Goal: Task Accomplishment & Management: Use online tool/utility

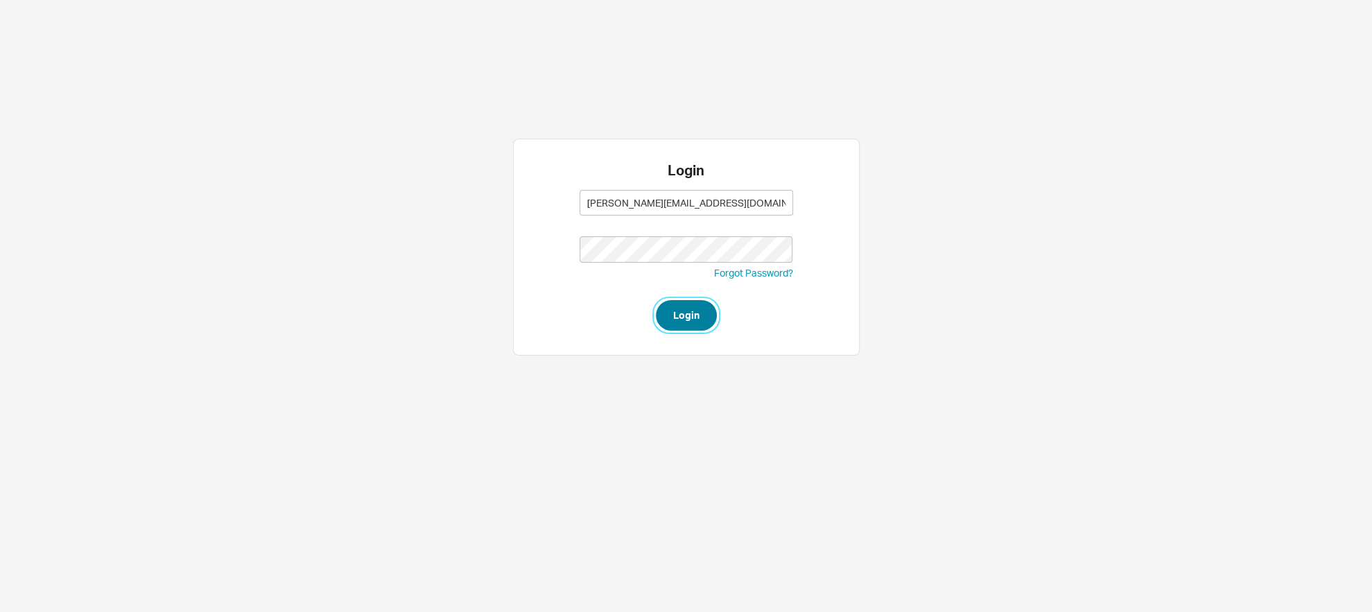
click at [699, 305] on button "Login" at bounding box center [686, 315] width 61 height 31
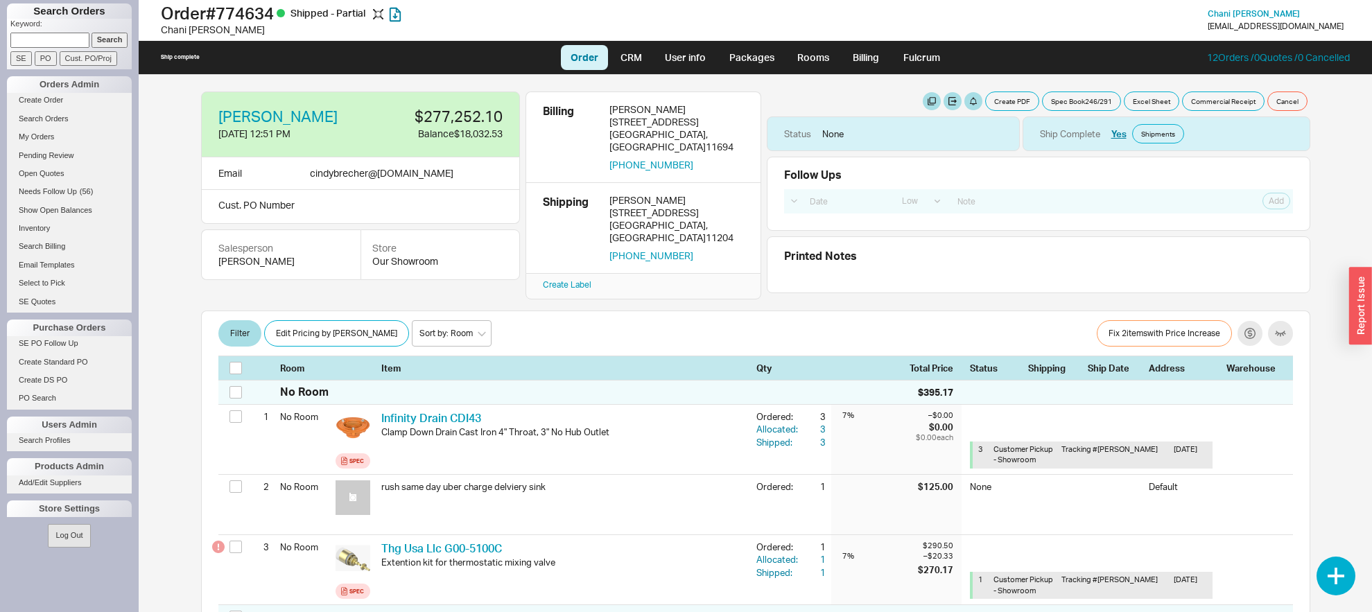
select select "LOW"
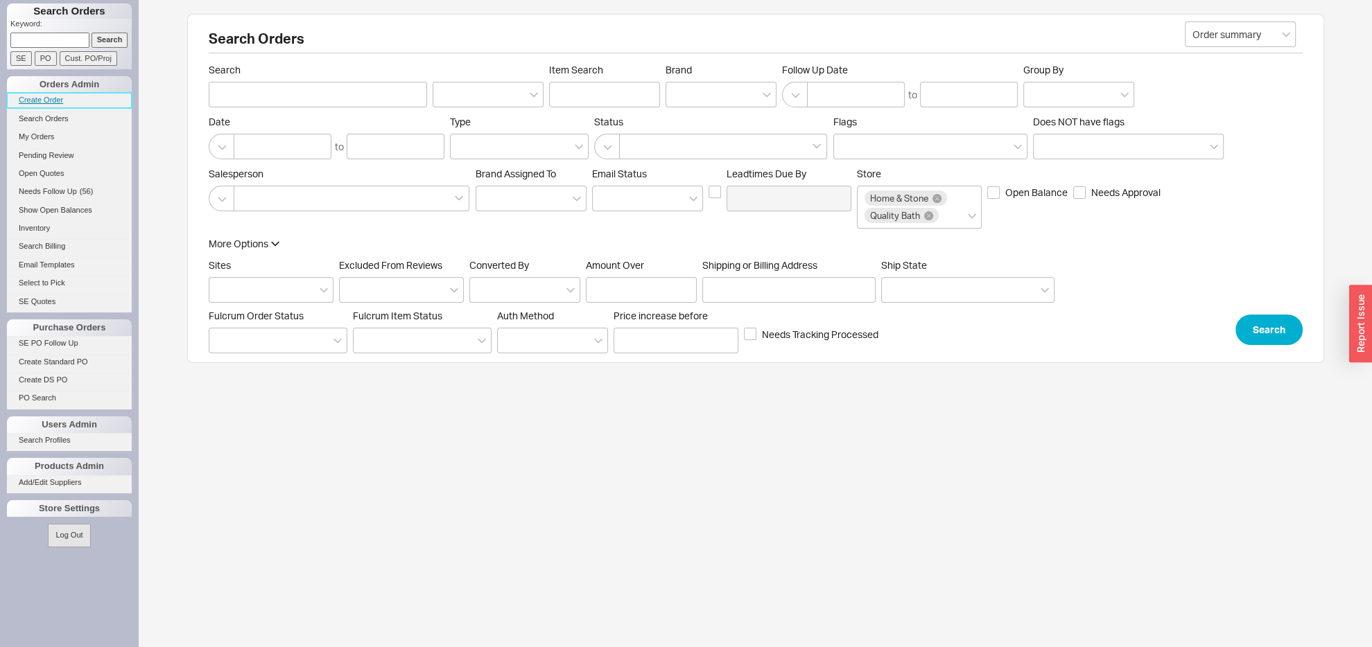
click at [51, 101] on link "Create Order" at bounding box center [69, 100] width 125 height 15
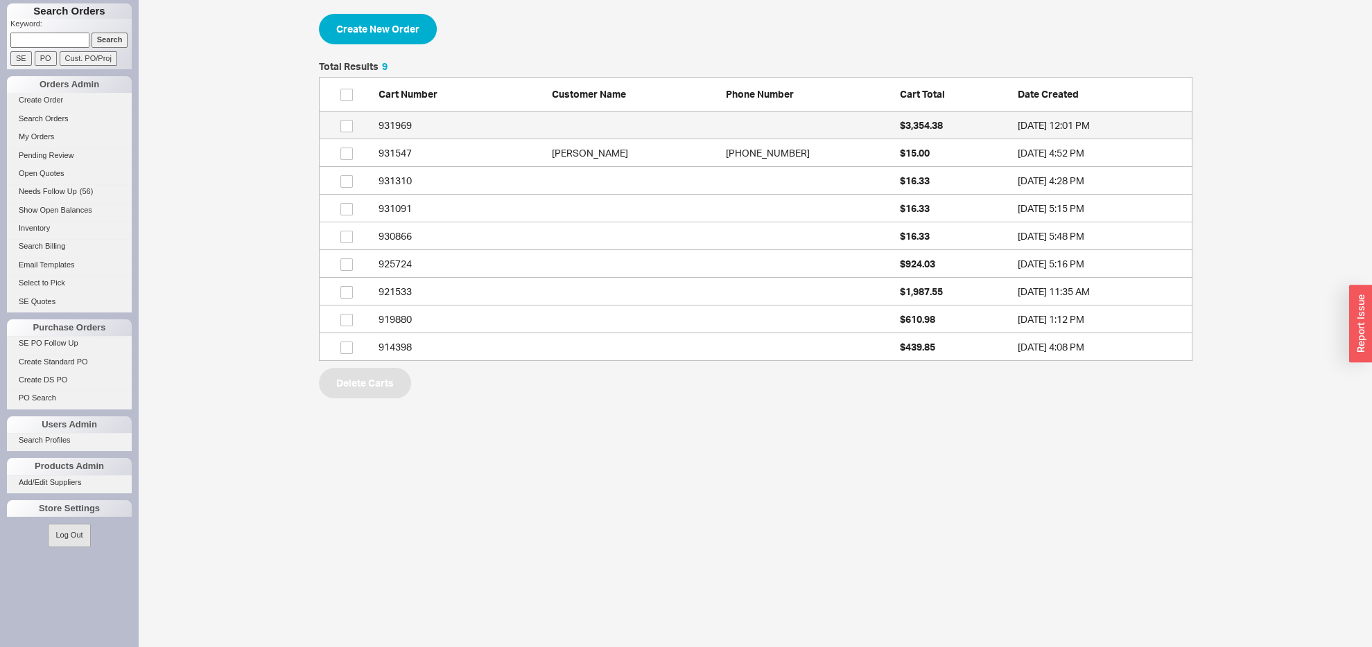
scroll to position [285, 858]
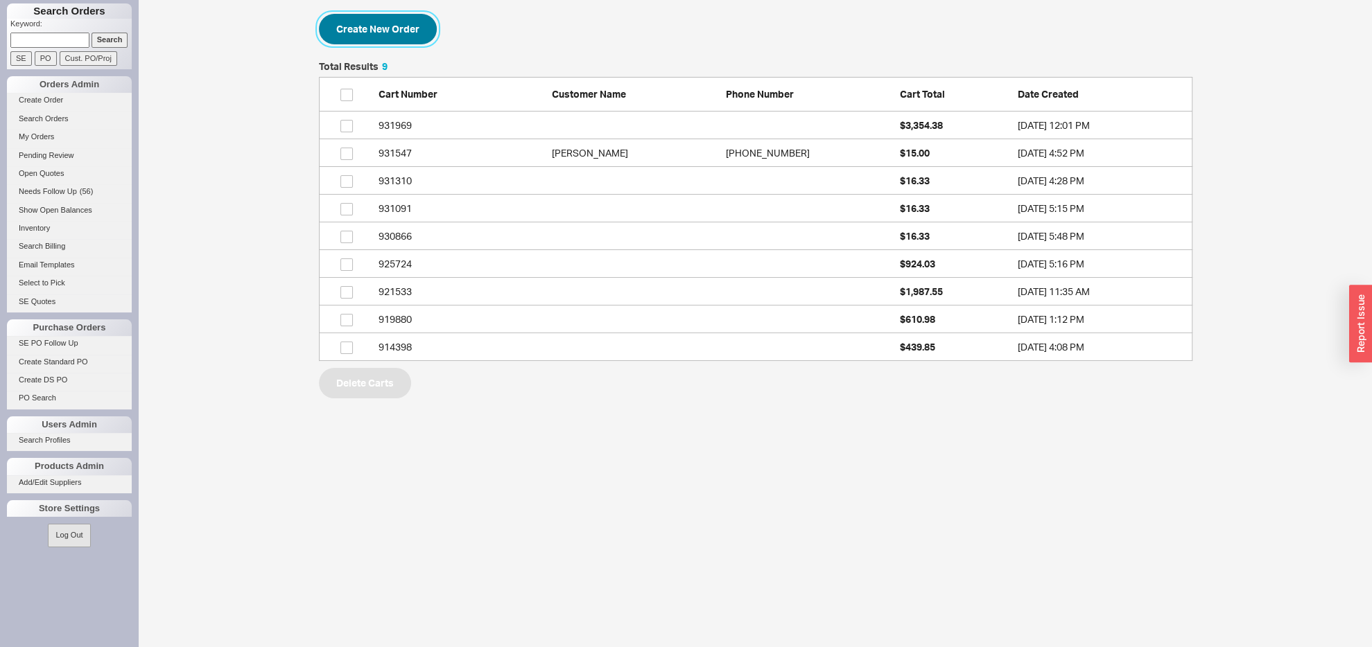
click at [380, 17] on button "Create New Order" at bounding box center [378, 29] width 118 height 31
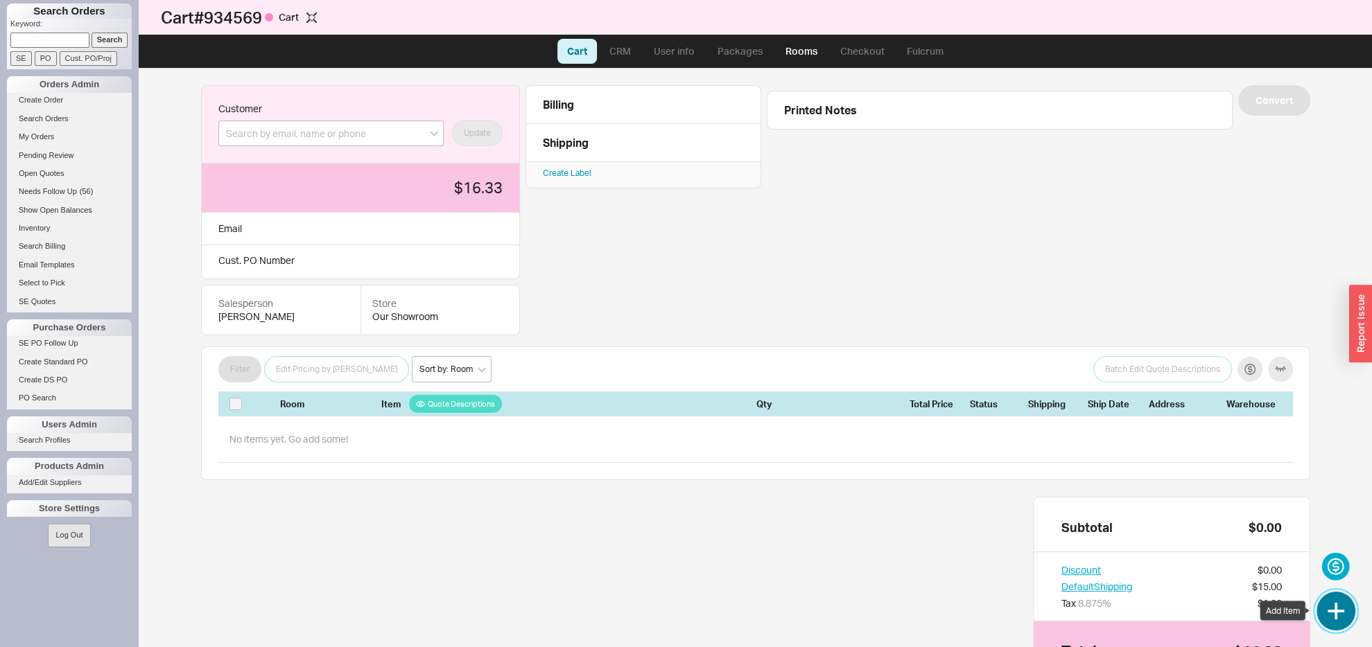
click at [1321, 612] on button "button" at bounding box center [1335, 611] width 39 height 39
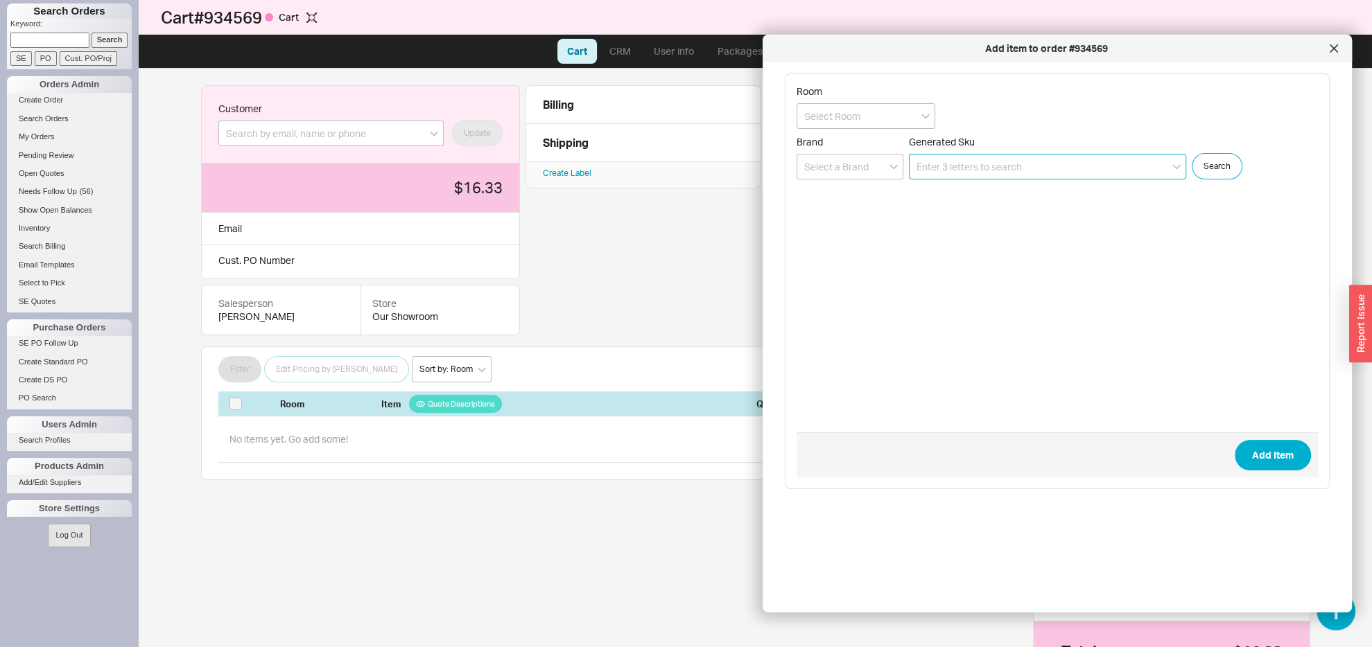
paste input "SS-TS150-H"
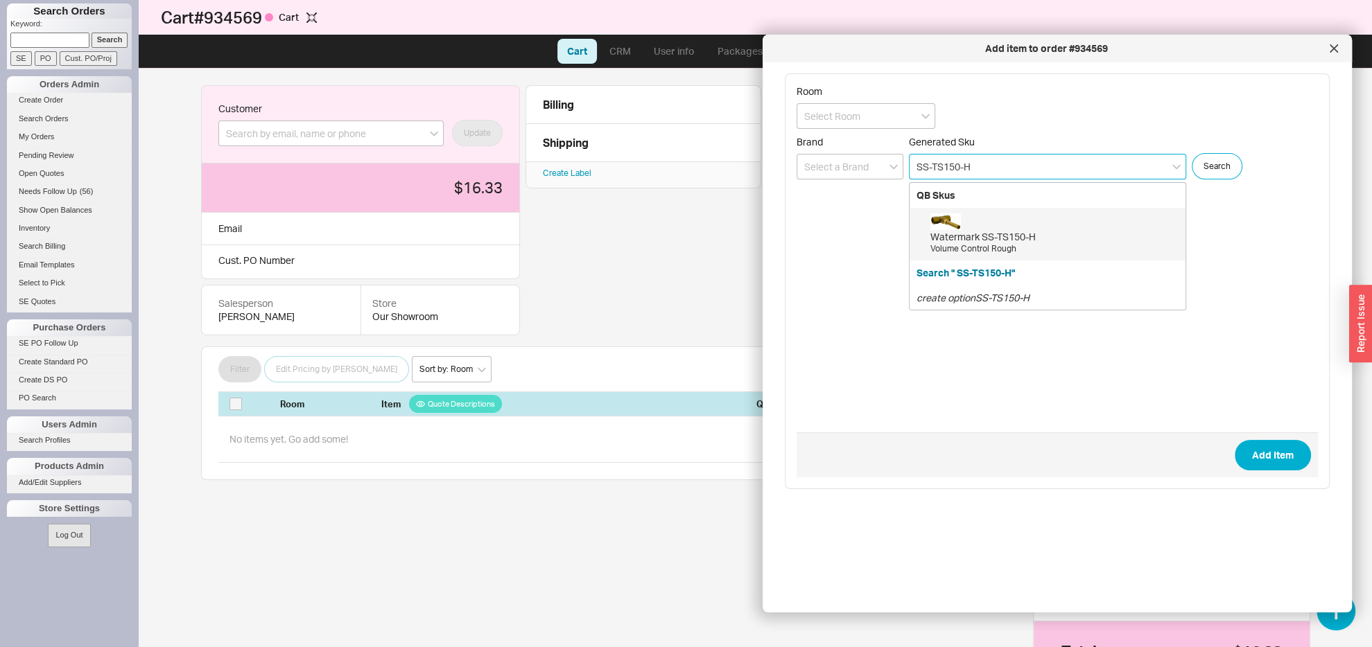
click at [976, 246] on div "Volume Control Rough" at bounding box center [1054, 249] width 248 height 12
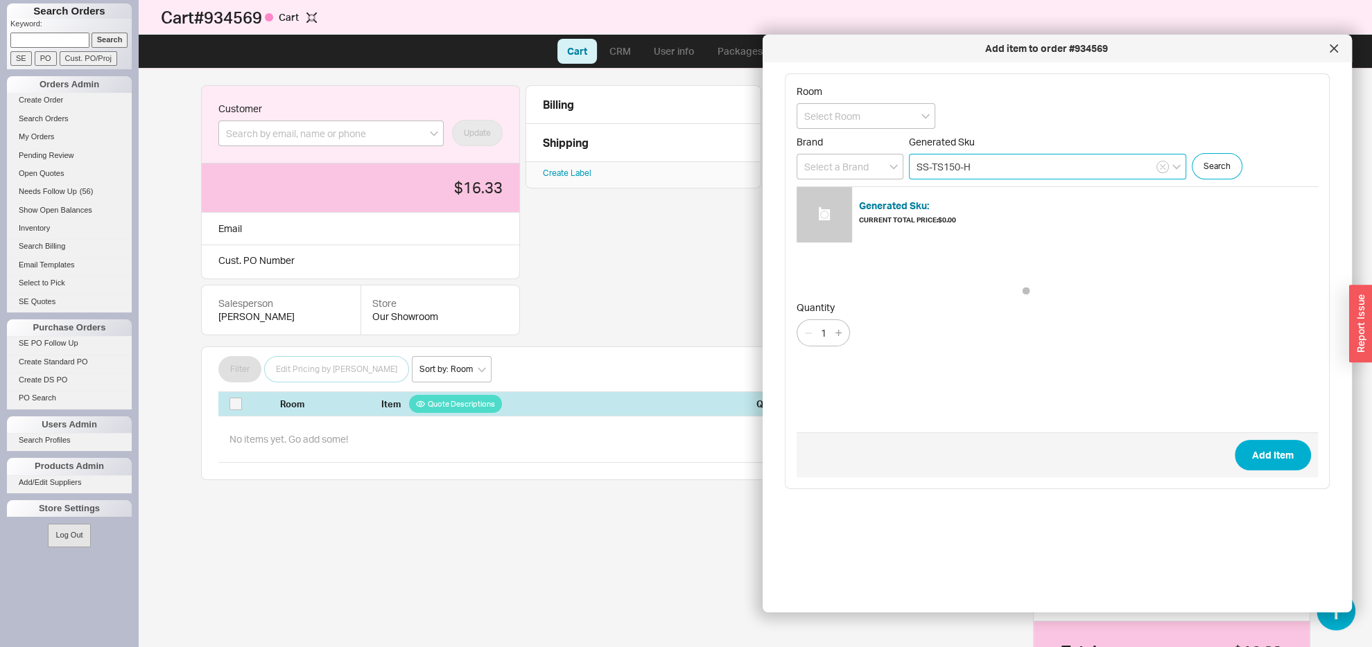
type input "SS-TS150-H"
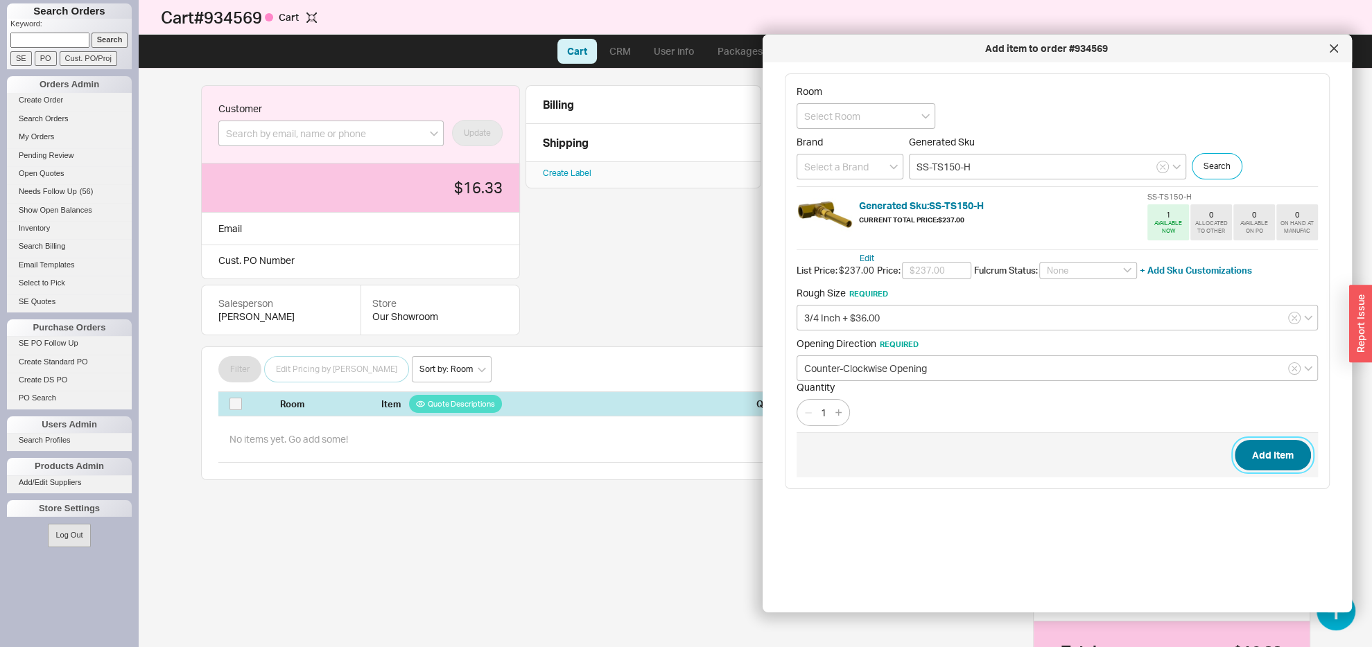
click at [1259, 446] on button "Add Item" at bounding box center [1273, 455] width 76 height 31
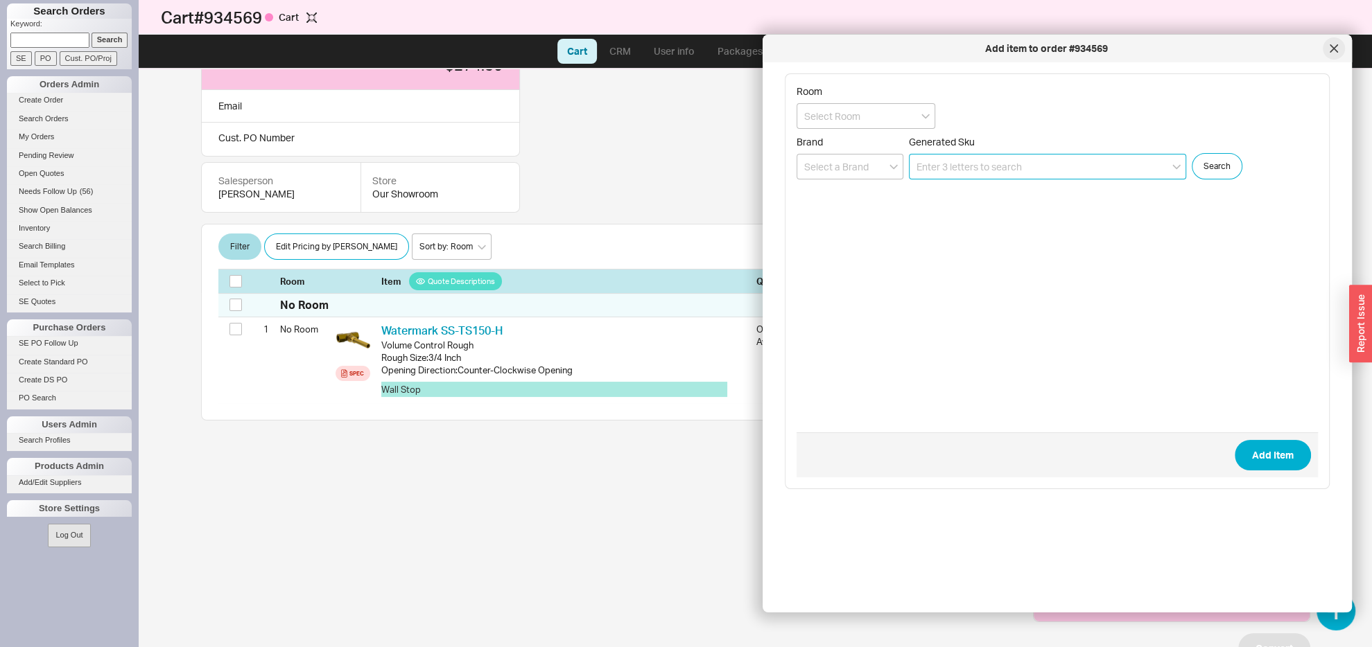
scroll to position [126, 0]
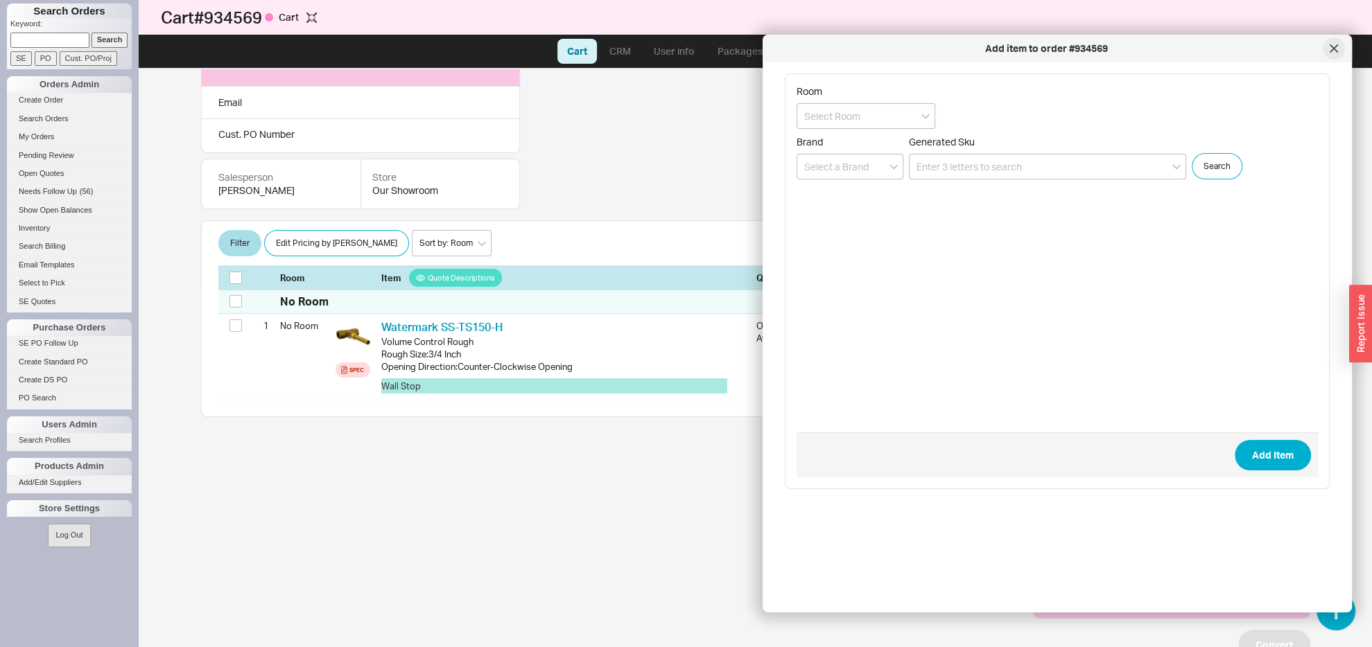
click at [1335, 47] on icon at bounding box center [1333, 48] width 7 height 7
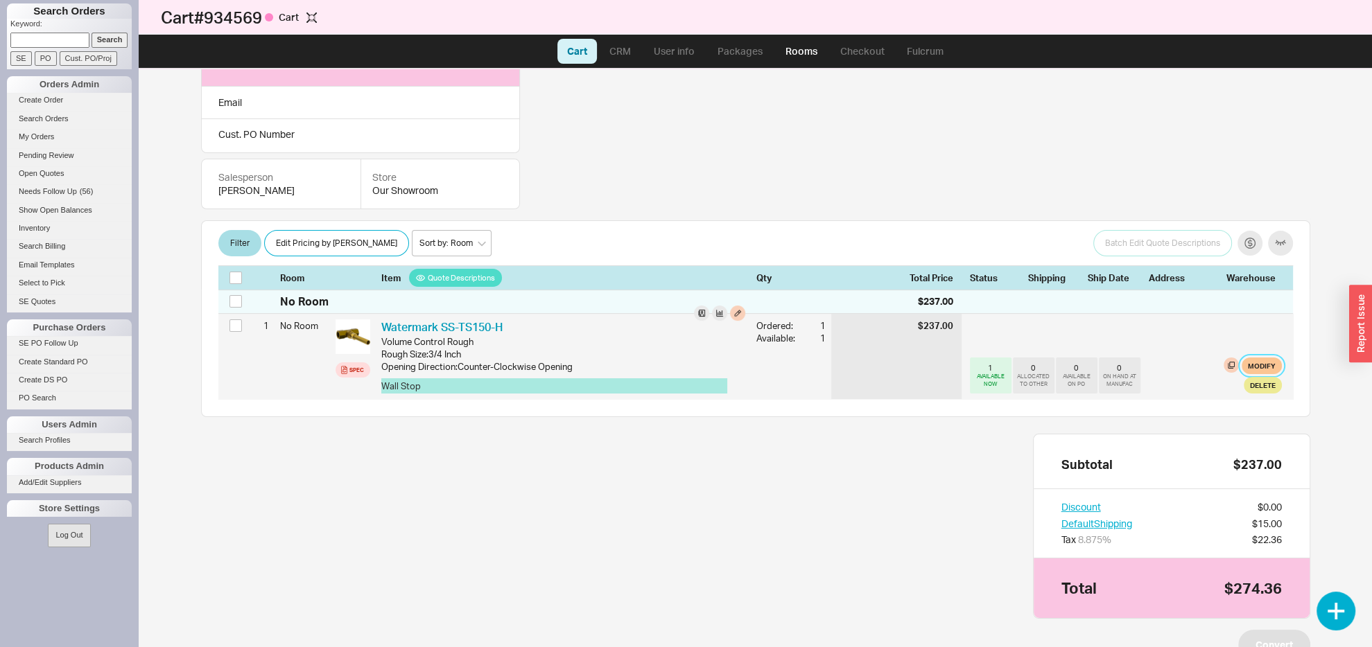
click at [1248, 374] on button "Modify" at bounding box center [1262, 366] width 40 height 17
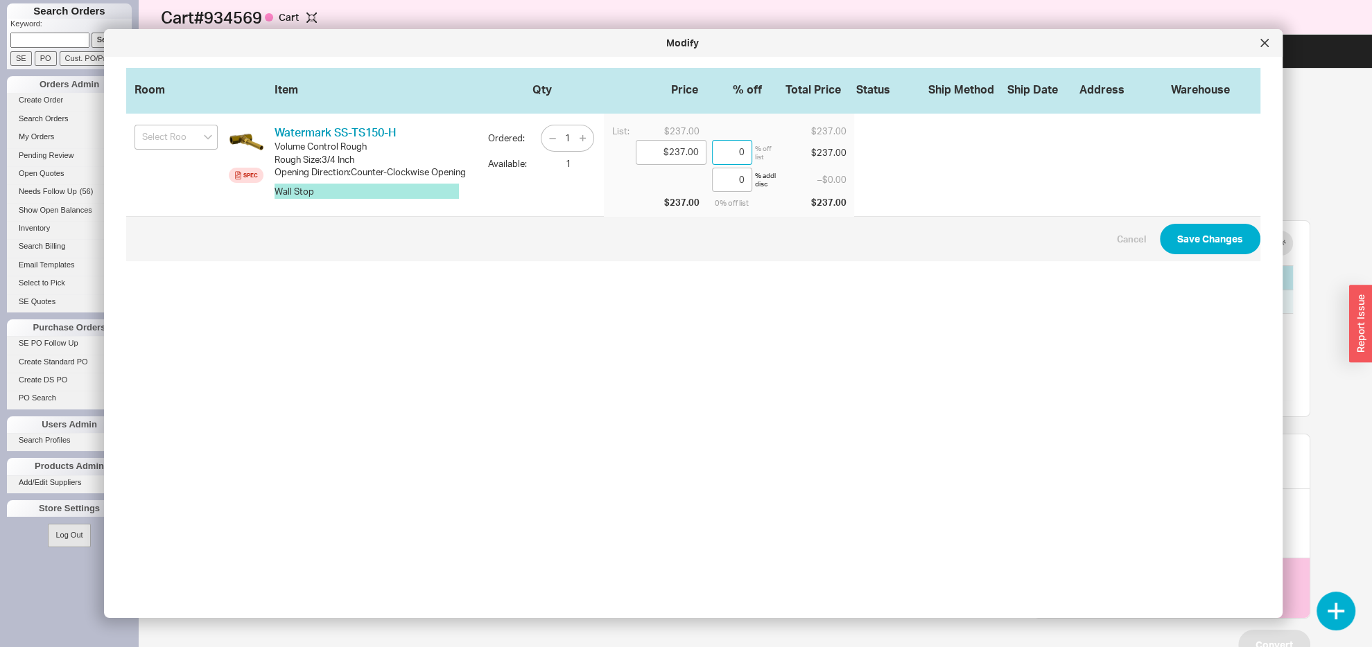
click at [712, 149] on input "0" at bounding box center [732, 152] width 40 height 25
click at [712, 148] on input "0" at bounding box center [732, 152] width 40 height 25
click at [1261, 48] on div at bounding box center [1264, 43] width 22 height 22
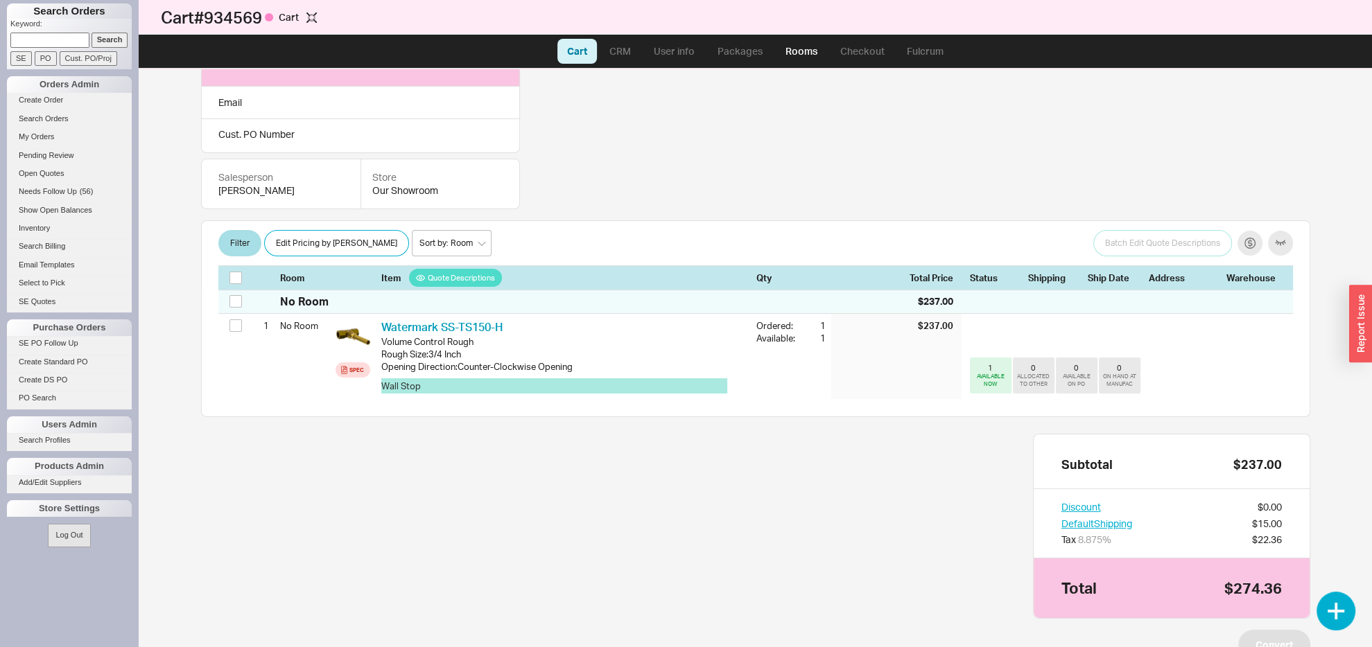
scroll to position [0, 0]
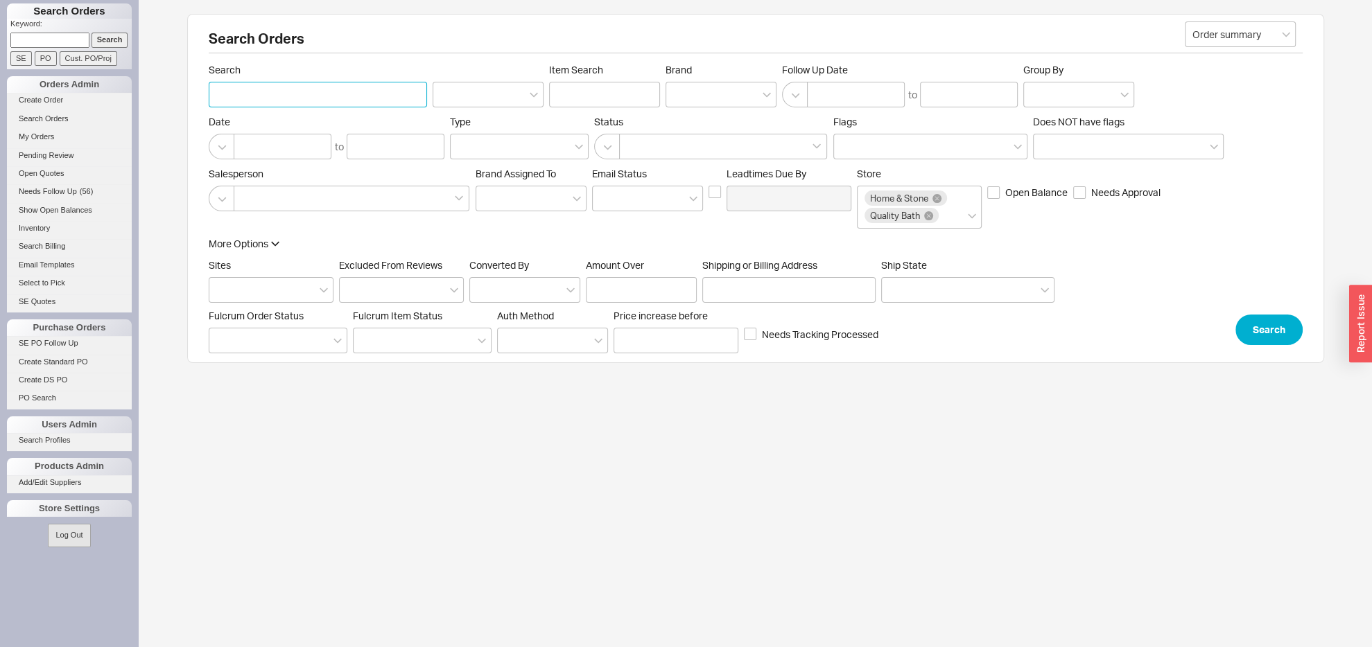
click at [236, 94] on input "Search" at bounding box center [318, 95] width 218 height 26
type input "rubenstein"
click at [1253, 345] on button "Search" at bounding box center [1268, 330] width 67 height 31
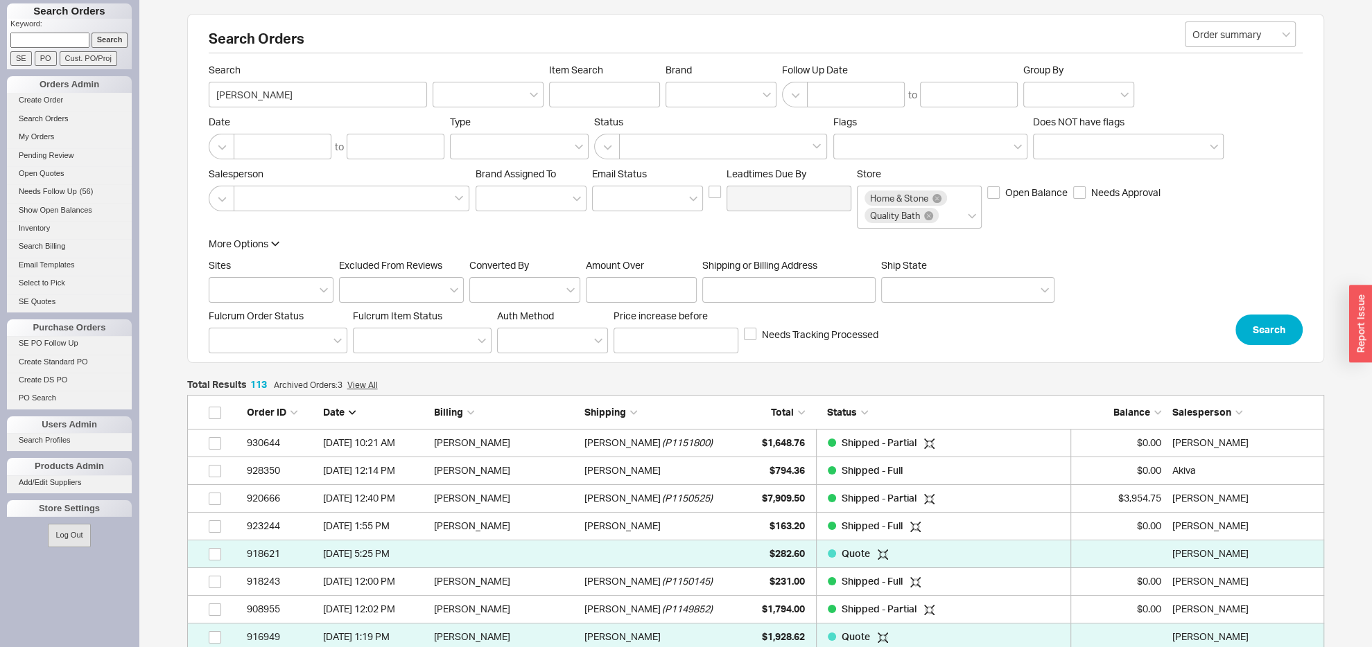
click at [293, 113] on form "Order summary Search rubenstein Item Search Brand Follow Up Date to Group By Da…" at bounding box center [756, 204] width 1094 height 281
click at [281, 90] on input "rubenstein" at bounding box center [318, 95] width 218 height 26
type input "rubenstein plumbing"
click button "Search" at bounding box center [1268, 330] width 67 height 31
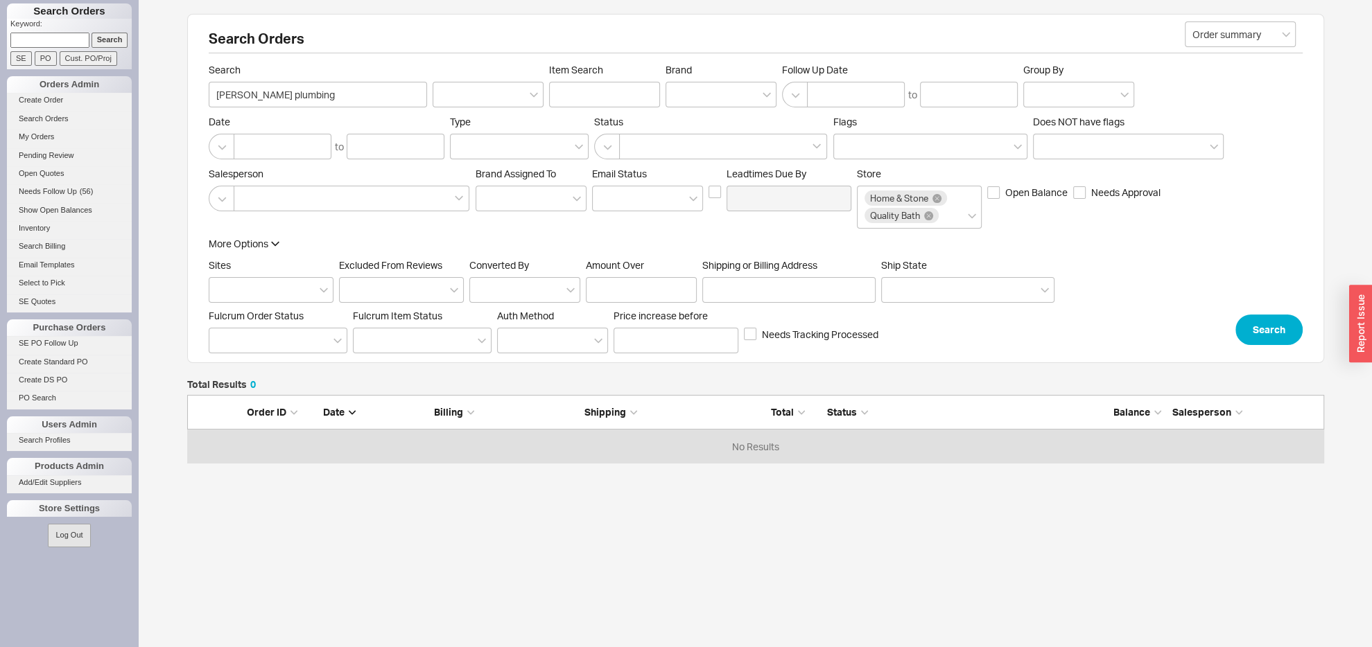
scroll to position [54, 1122]
drag, startPoint x: 343, startPoint y: 96, endPoint x: 38, endPoint y: 62, distance: 306.9
click at [209, 82] on input "rubenstein plumbing" at bounding box center [318, 95] width 218 height 26
click at [772, 303] on input "Shipping or Billing Address" at bounding box center [788, 290] width 173 height 26
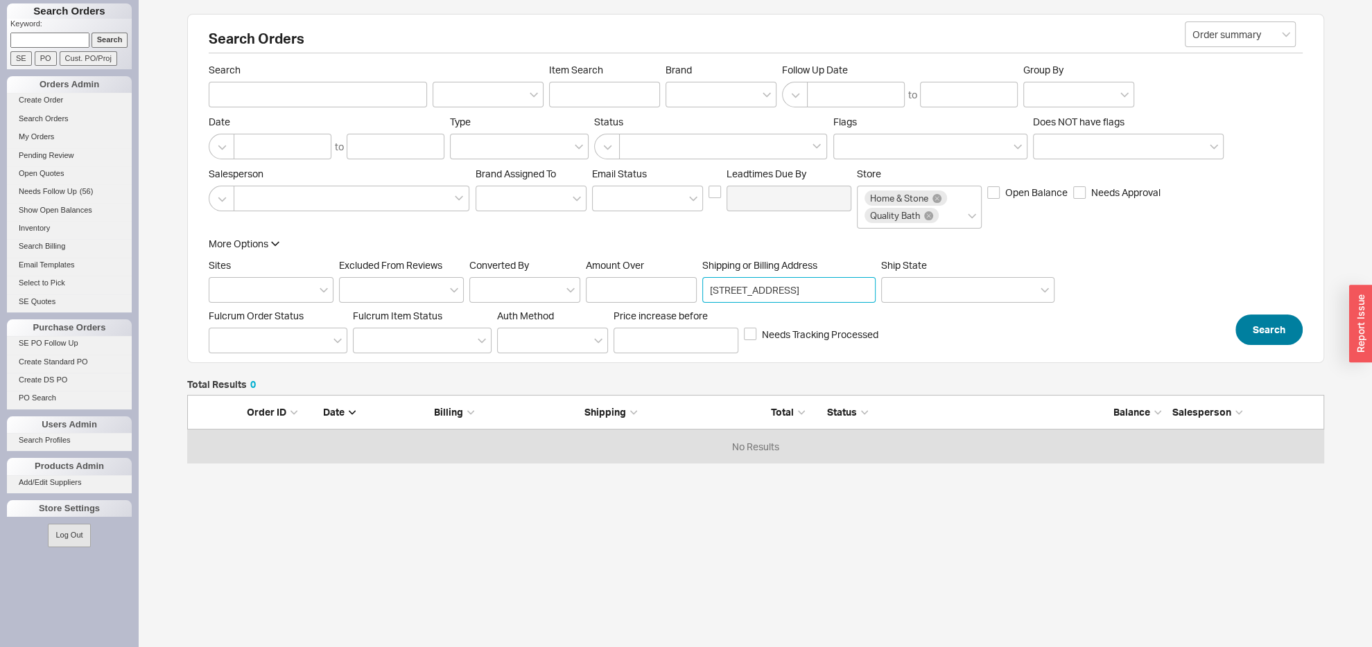
type input "96 Woodland Avenue San Rafael, CA 94901"
click at [1267, 345] on button "Search" at bounding box center [1268, 330] width 67 height 31
click at [781, 303] on input "96 Woodland Avenue San Rafael, CA 94901" at bounding box center [788, 290] width 173 height 26
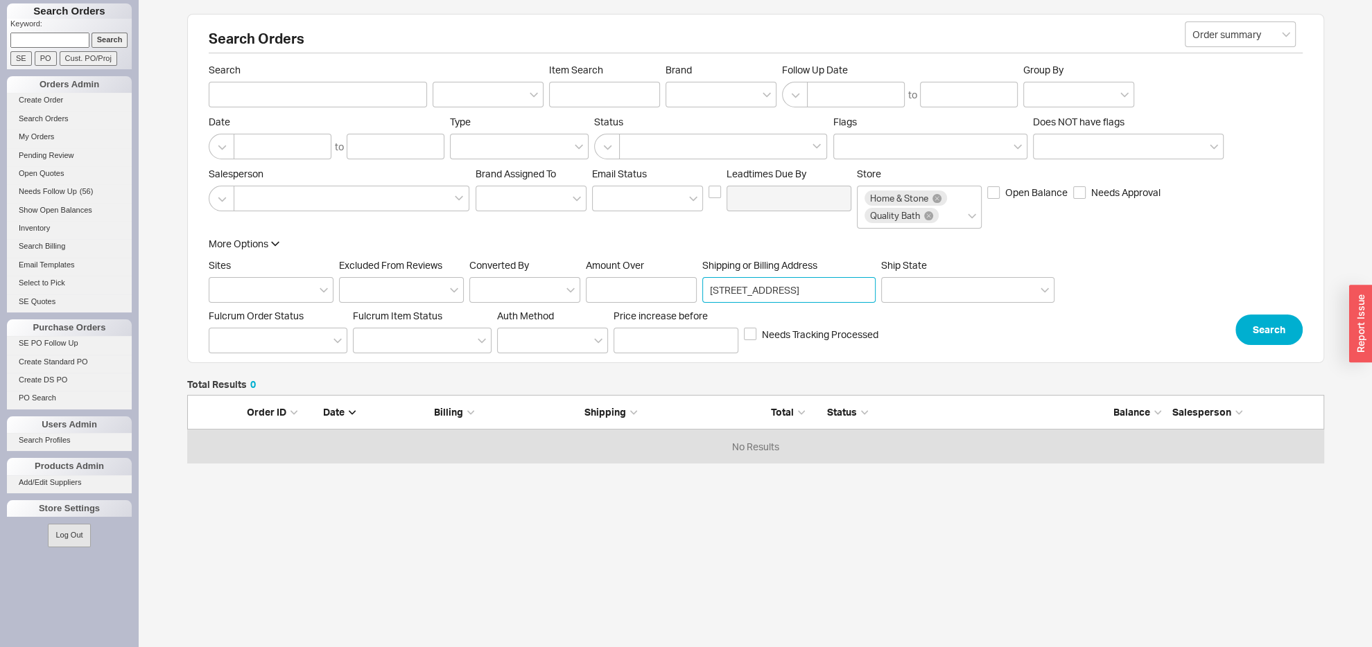
drag, startPoint x: 806, startPoint y: 307, endPoint x: 1001, endPoint y: 333, distance: 196.5
click at [876, 303] on input "96 Woodland Avenue San Rafael, CA 94901" at bounding box center [788, 290] width 173 height 26
type input "[STREET_ADDRESS]"
click at [1275, 345] on button "Search" at bounding box center [1268, 330] width 67 height 31
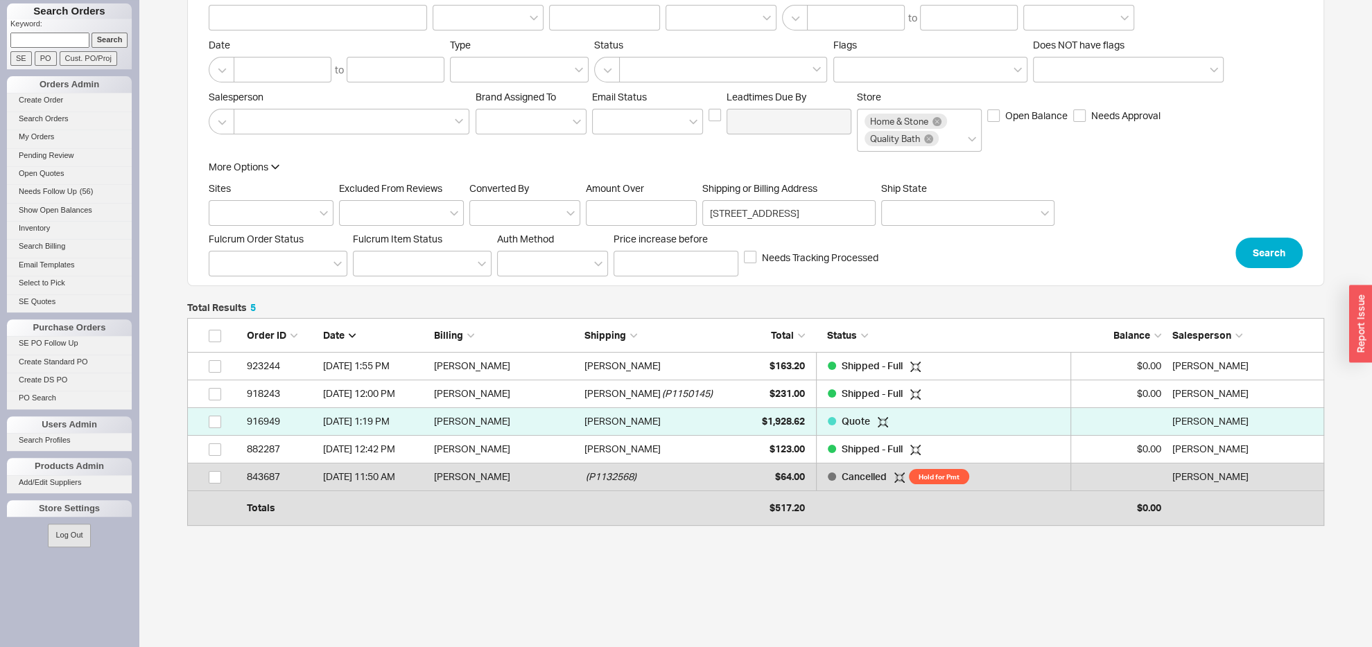
scroll to position [128, 0]
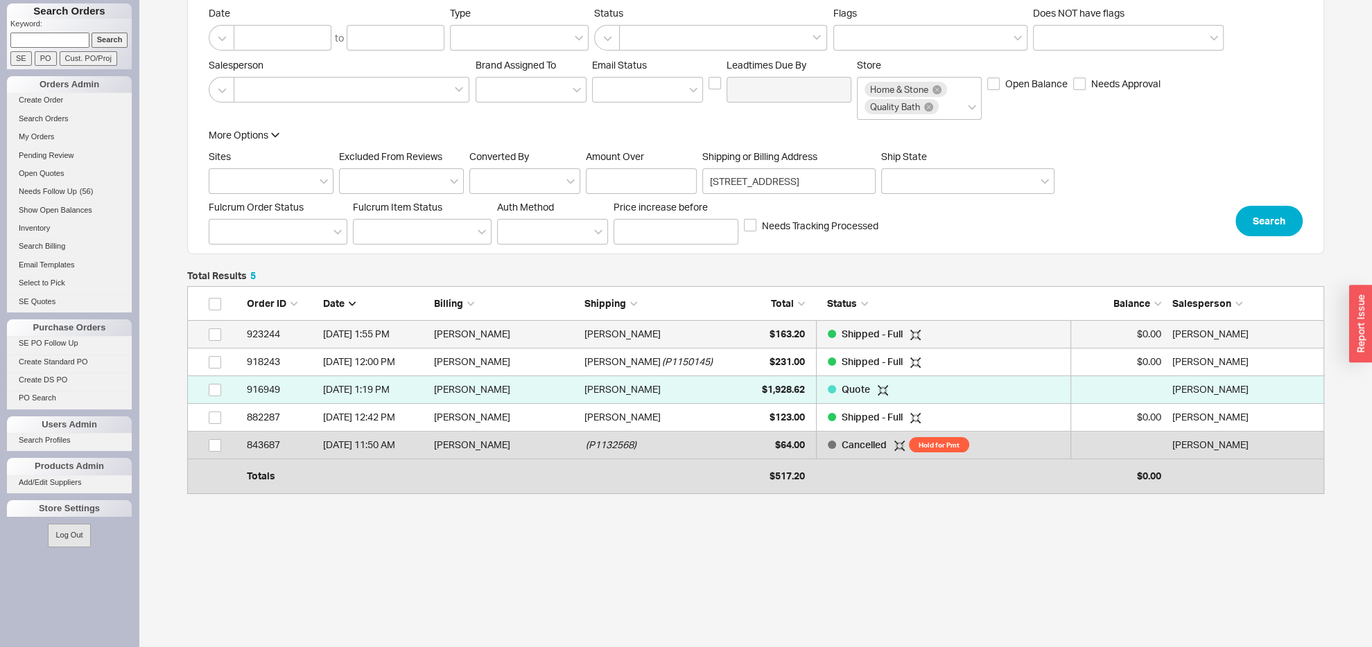
click at [731, 327] on link "923244 6/17/25 1:55 PM Heath Vaught Heath Vaught $163.20 Shipped - Full $0.00 S…" at bounding box center [755, 335] width 1137 height 28
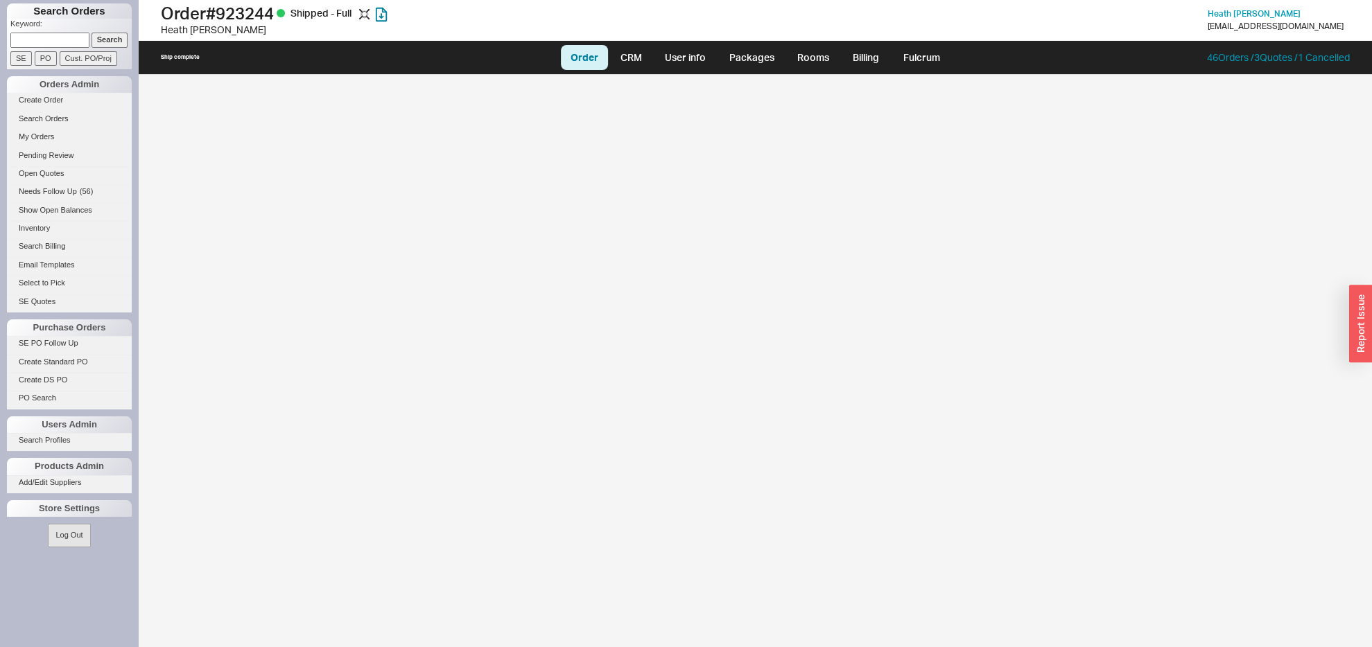
select select "LOW"
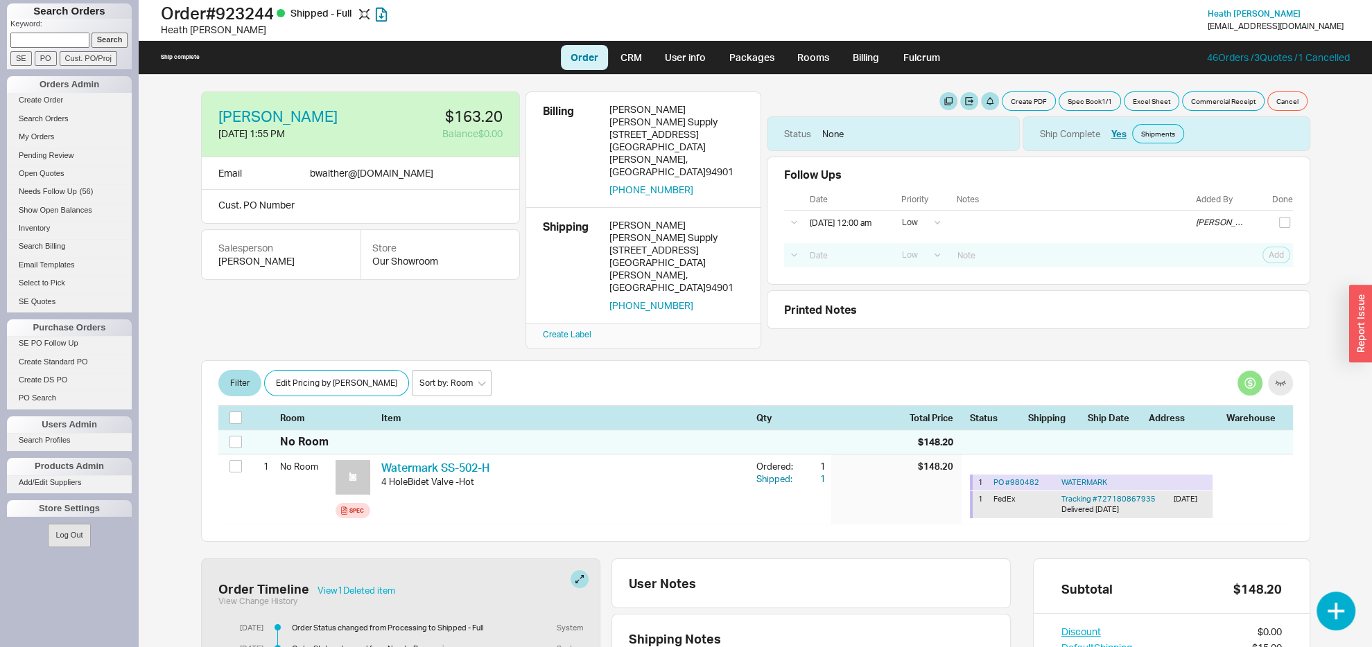
click at [1221, 369] on div "Filter Edit Pricing by Brand Sort by: Room Sort by: Brand Sort by: Date" at bounding box center [755, 383] width 1075 height 28
click at [1237, 371] on button "button" at bounding box center [1249, 383] width 25 height 25
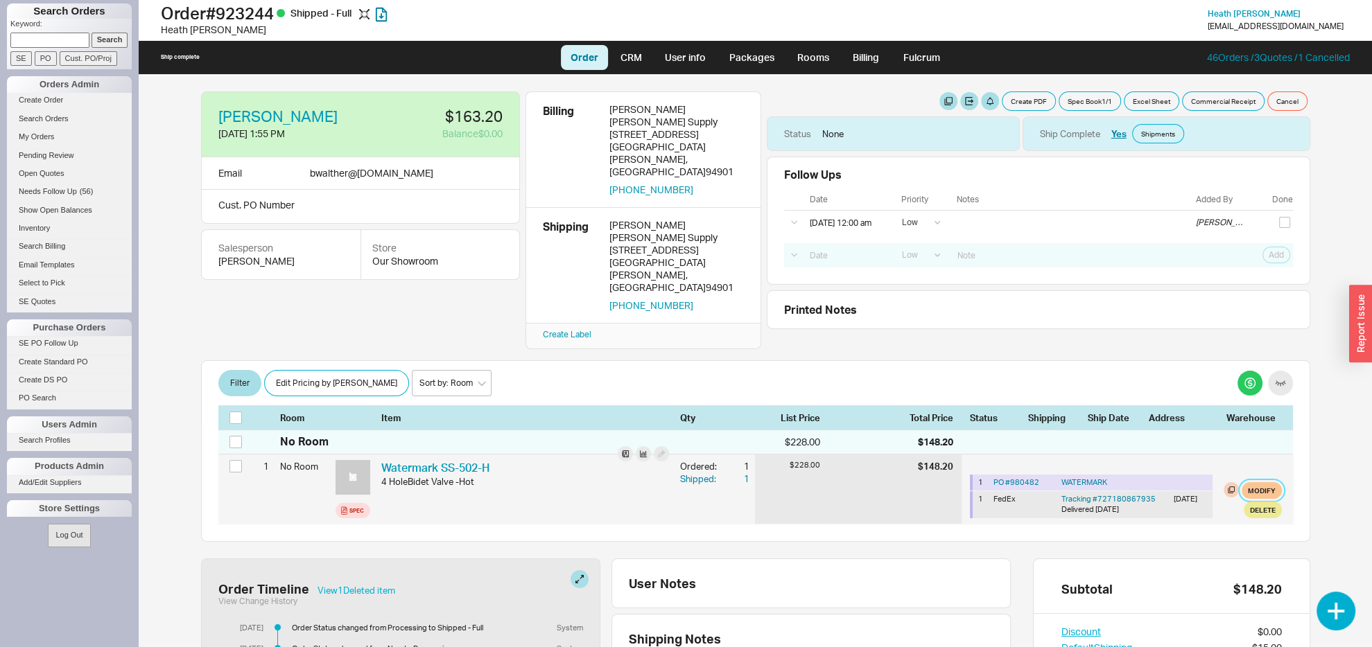
click at [1247, 482] on button "Modify" at bounding box center [1262, 490] width 40 height 17
select select "1"
select select "51"
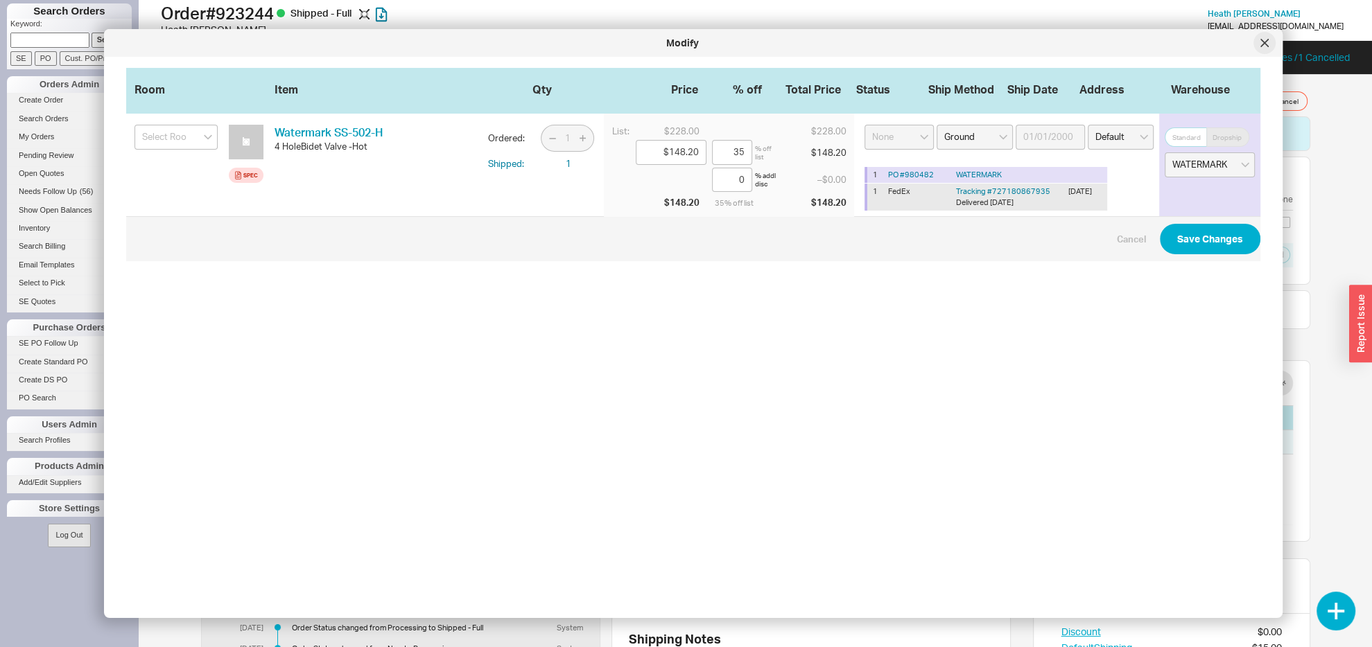
click at [1260, 37] on div at bounding box center [1264, 43] width 22 height 22
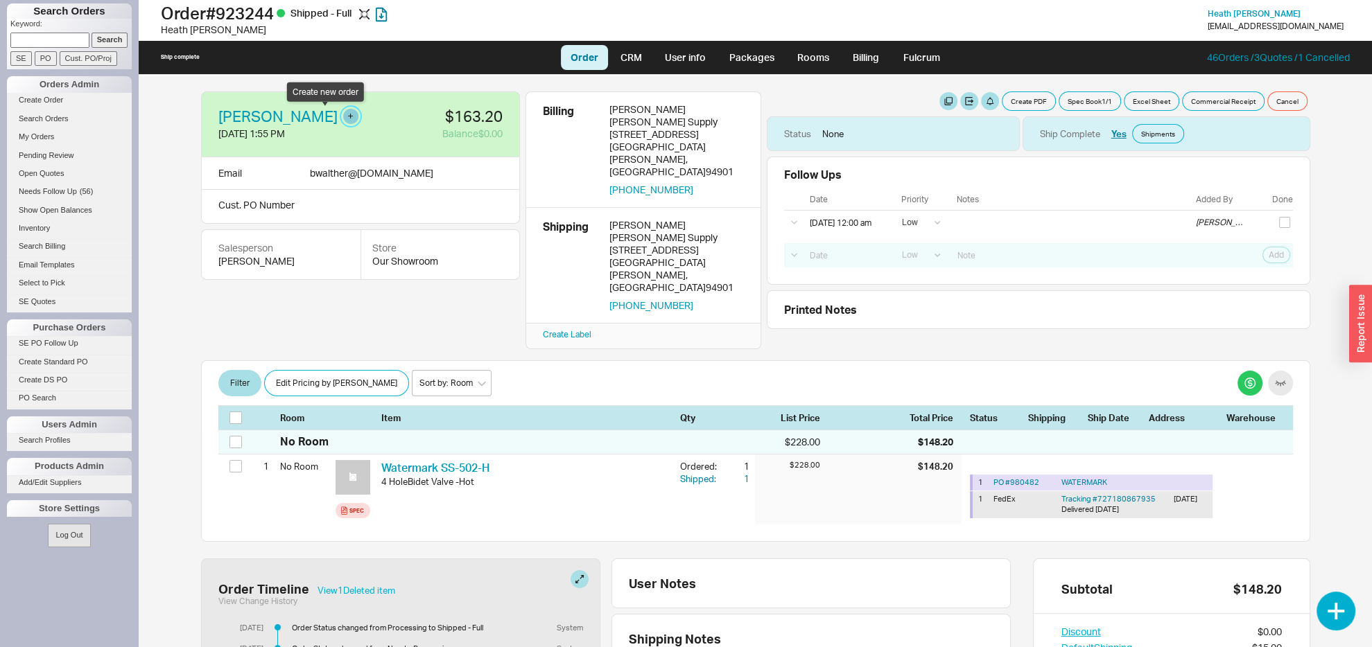
click at [343, 117] on button "button" at bounding box center [350, 116] width 15 height 15
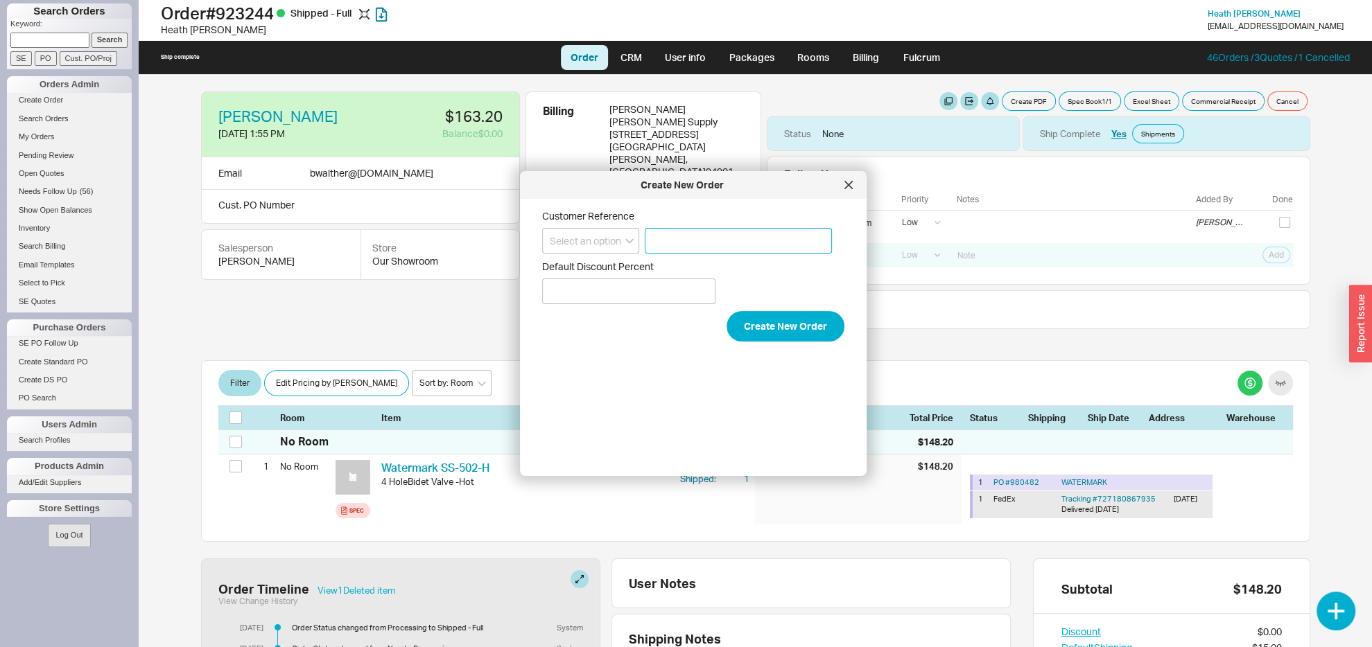
click at [706, 238] on input at bounding box center [738, 241] width 187 height 26
click at [706, 236] on input at bounding box center [738, 241] width 187 height 26
click at [617, 290] on input "Default Discount Percent" at bounding box center [628, 292] width 173 height 26
click at [731, 320] on button "Create New Order" at bounding box center [786, 326] width 118 height 31
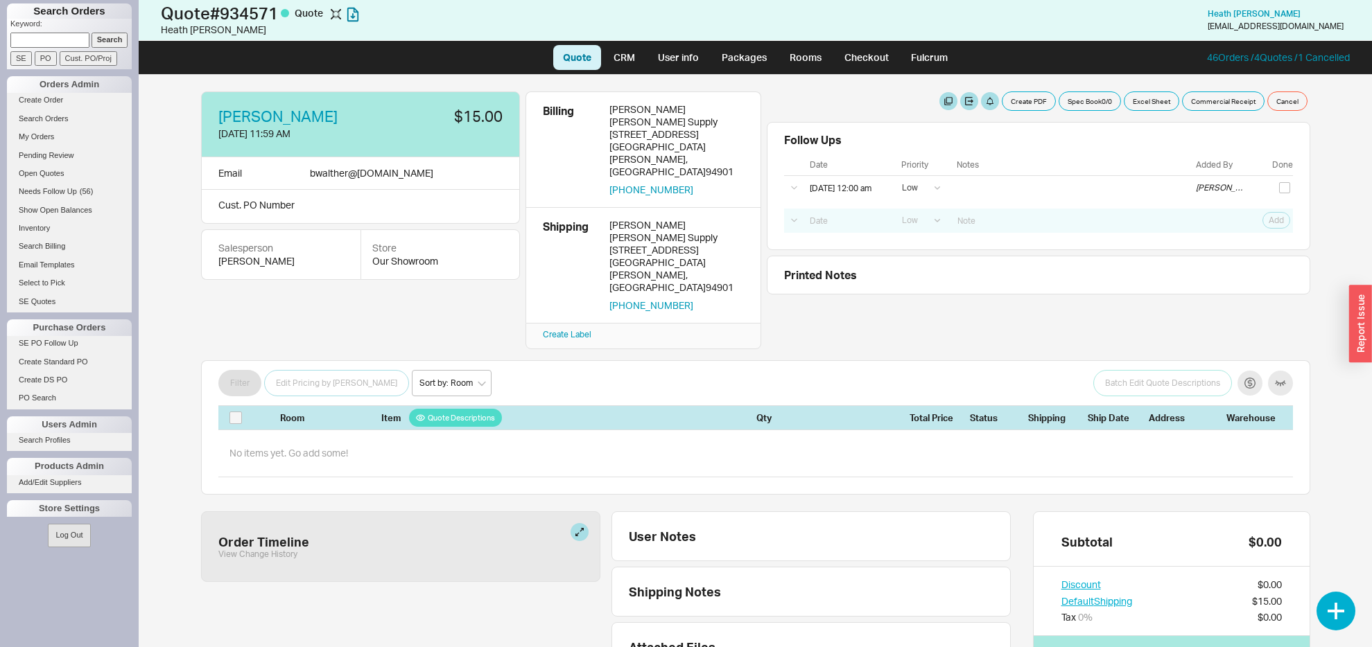
select select "LOW"
click at [1342, 600] on button "button" at bounding box center [1335, 611] width 39 height 39
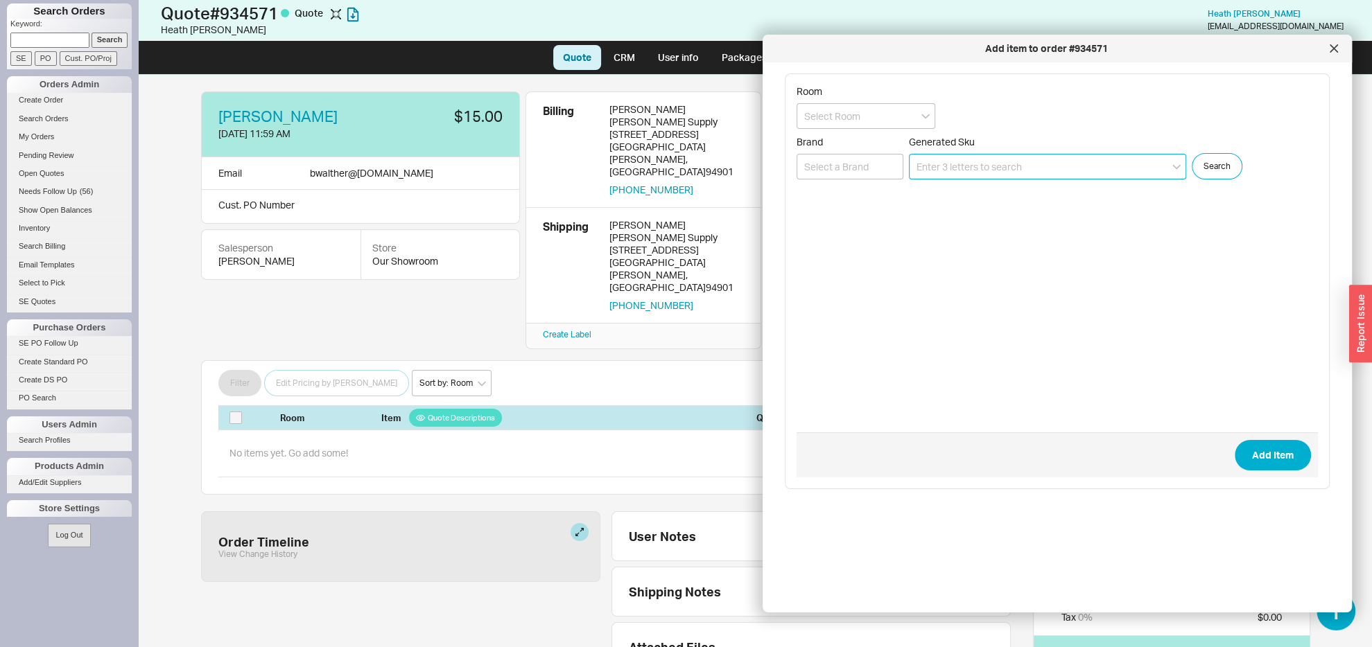
click at [957, 165] on input at bounding box center [1047, 167] width 277 height 26
paste input "SS-TS150-H"
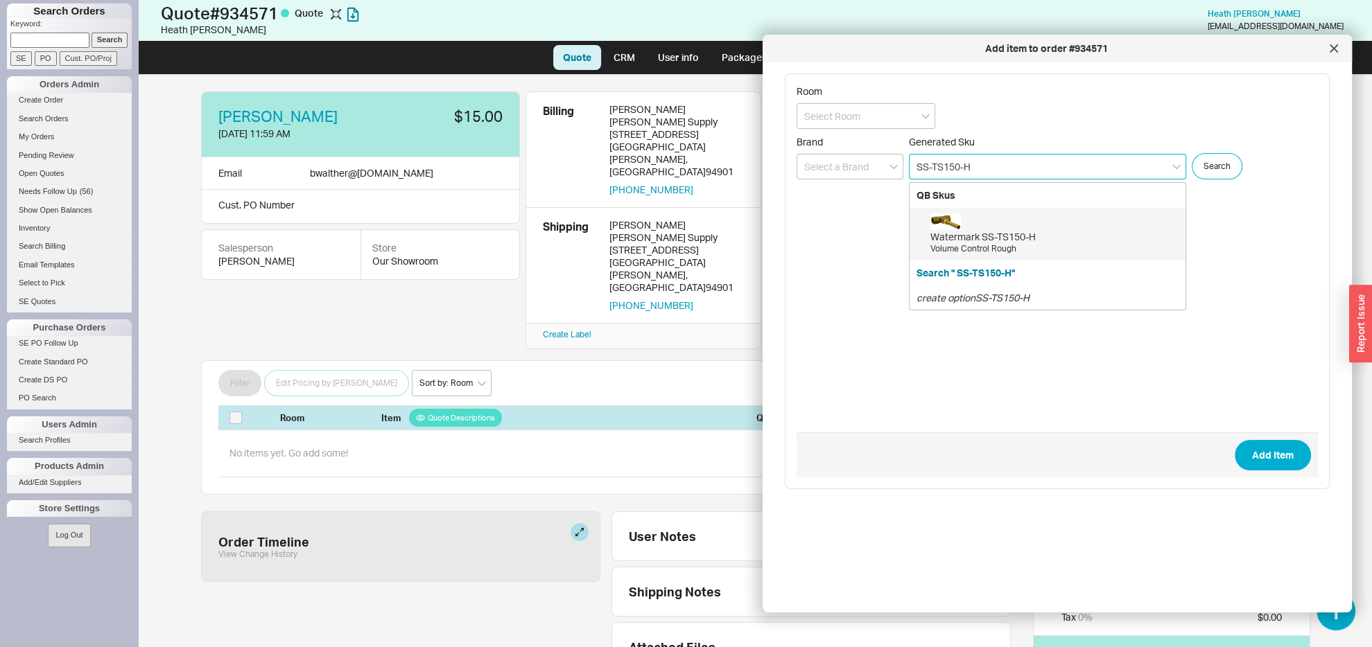
click at [969, 240] on div "Watermark SS-TS150-H" at bounding box center [1054, 237] width 248 height 14
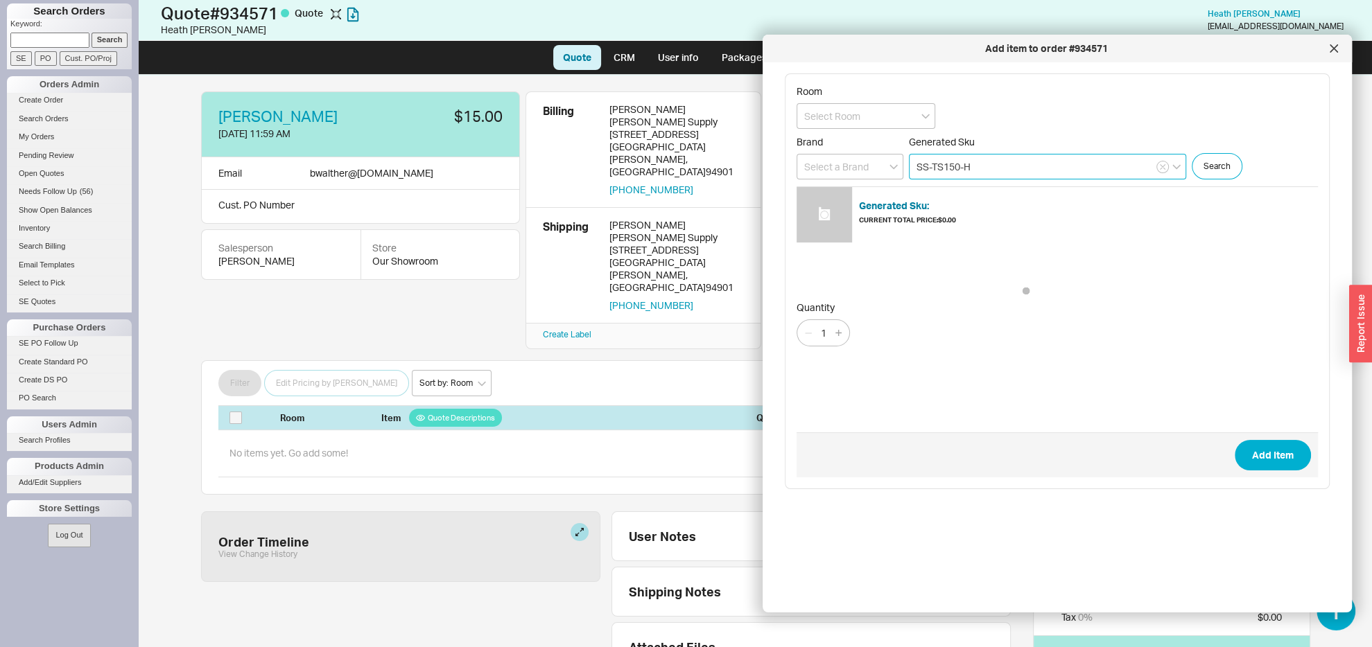
type input "SS-TS150-H"
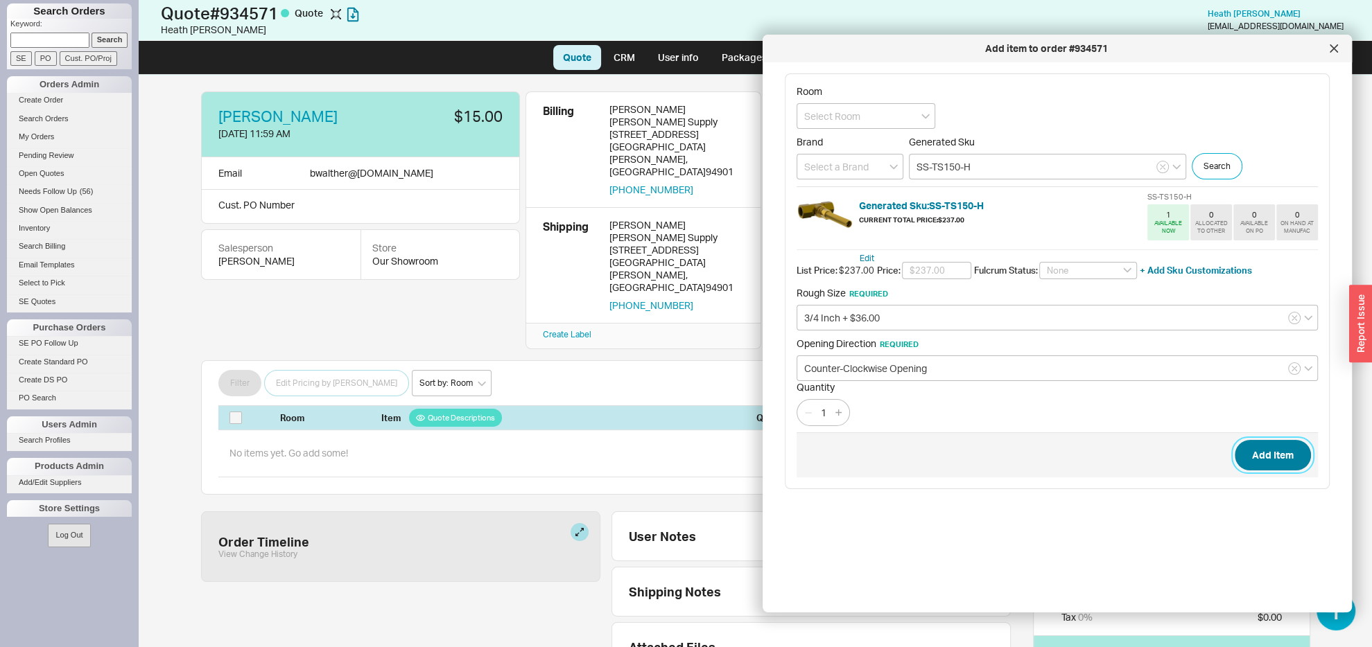
click at [1248, 450] on button "Add Item" at bounding box center [1273, 455] width 76 height 31
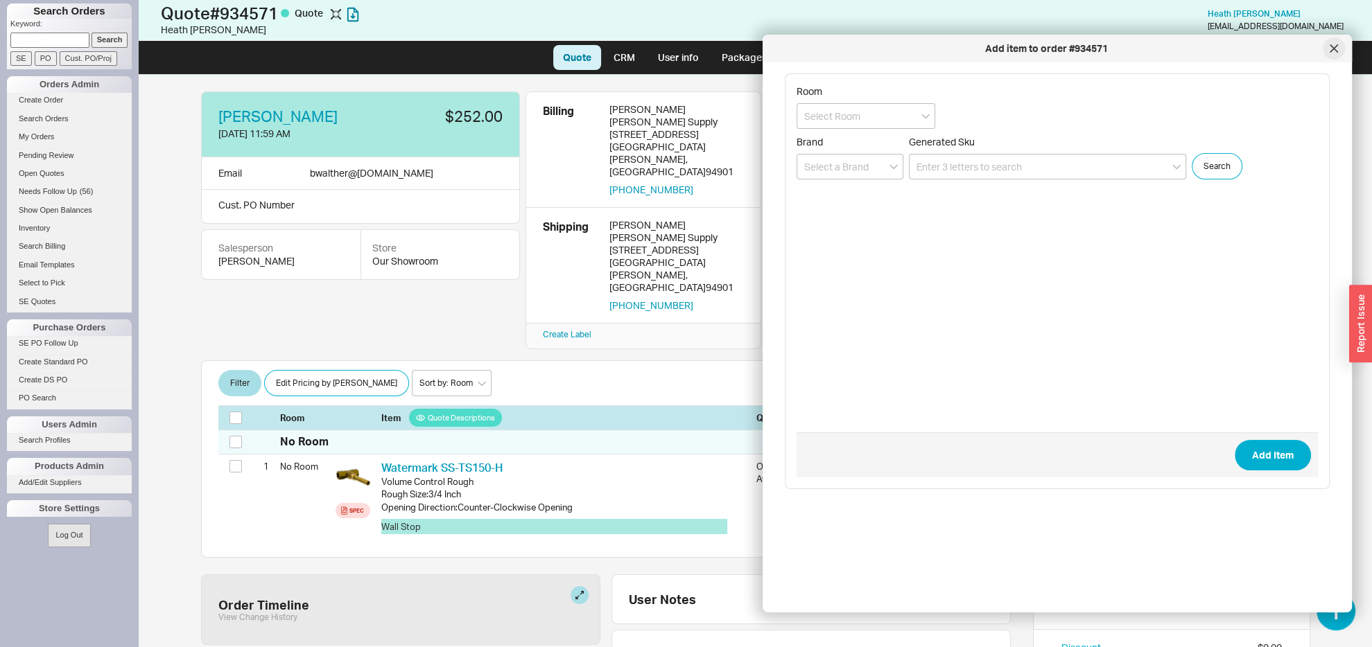
click at [1330, 45] on icon at bounding box center [1333, 48] width 7 height 7
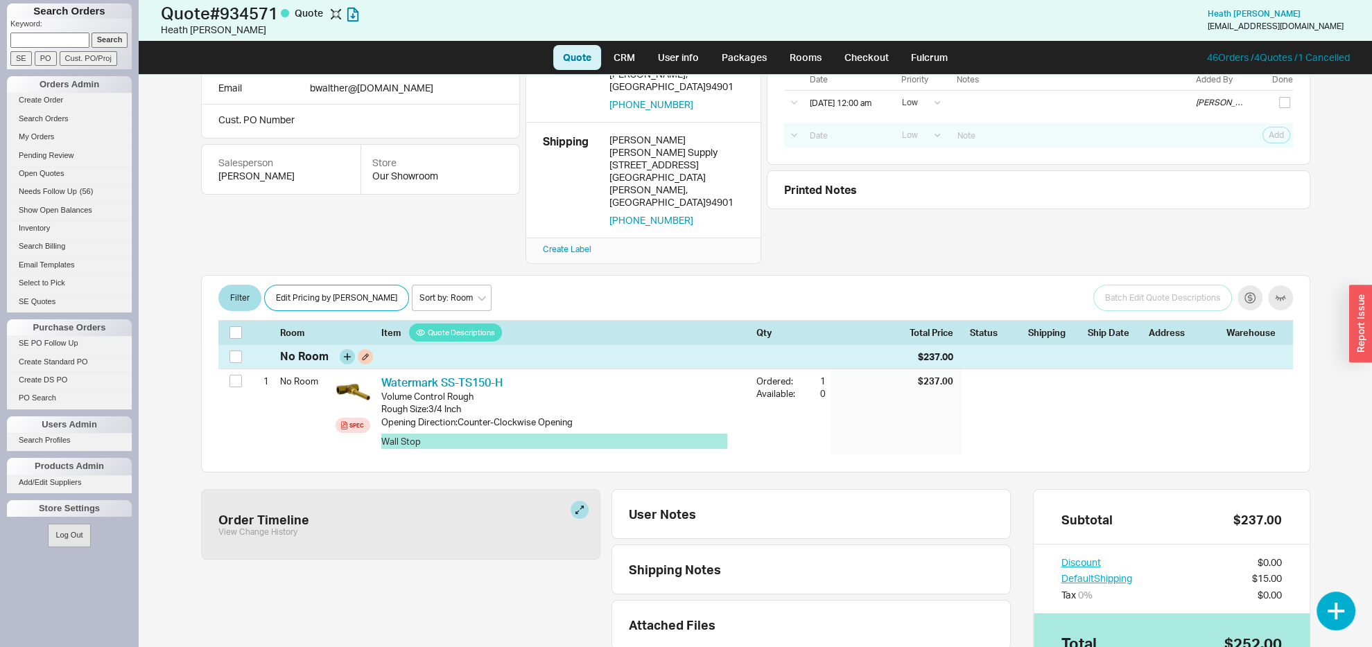
scroll to position [87, 0]
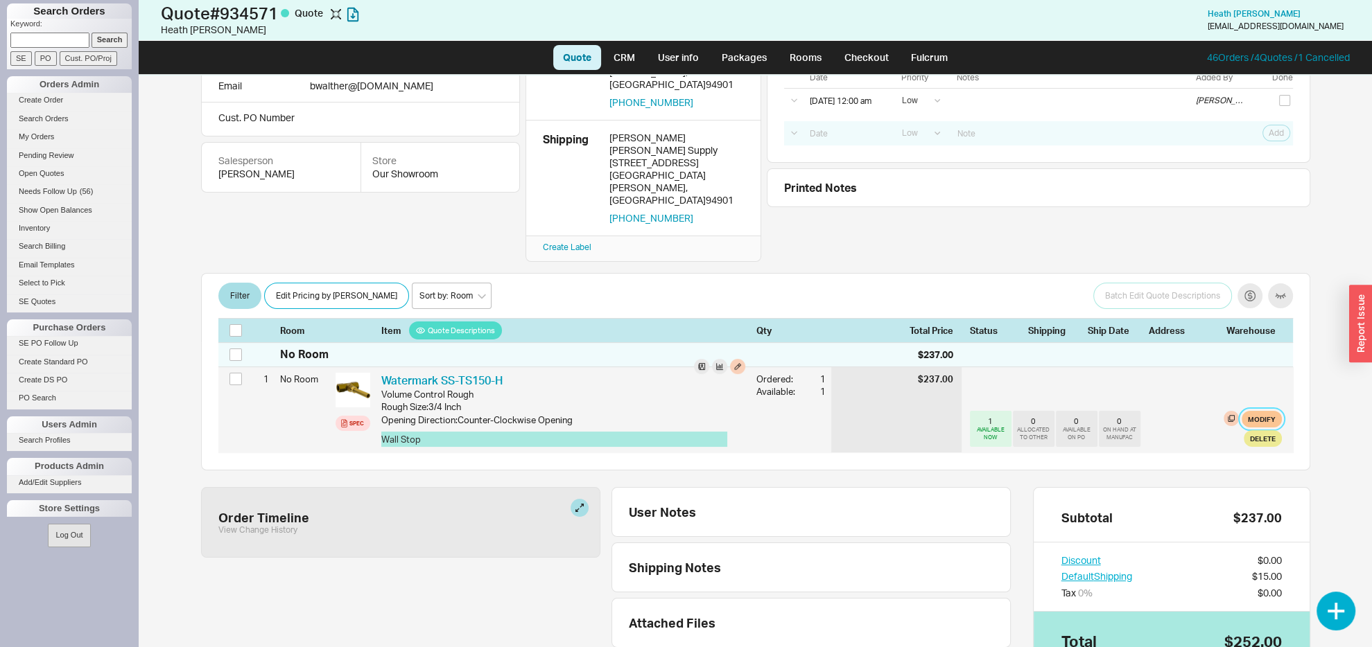
click at [1247, 411] on button "Modify" at bounding box center [1262, 419] width 40 height 17
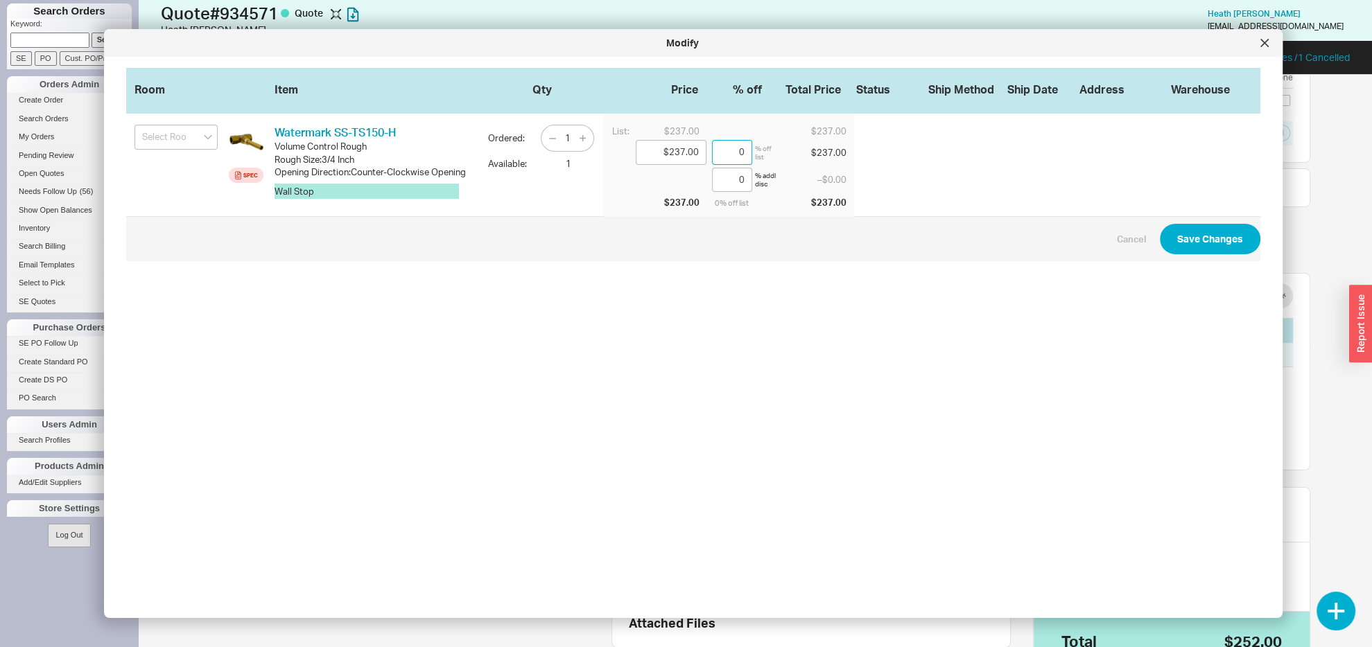
click at [712, 149] on input "0" at bounding box center [732, 152] width 40 height 25
click at [712, 148] on input "0" at bounding box center [732, 152] width 40 height 25
type input "$229.89"
type input "3"
type input "$154.05"
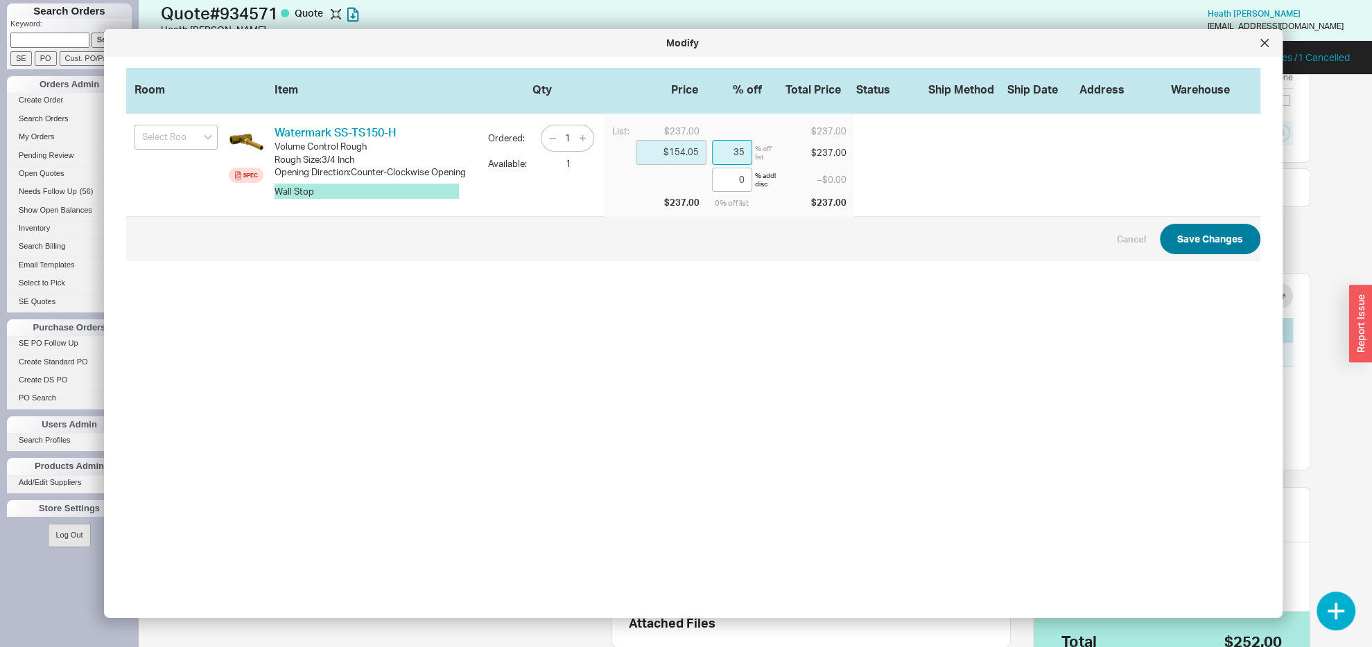
type input "35"
click at [1175, 253] on button "Save Changes" at bounding box center [1210, 239] width 101 height 31
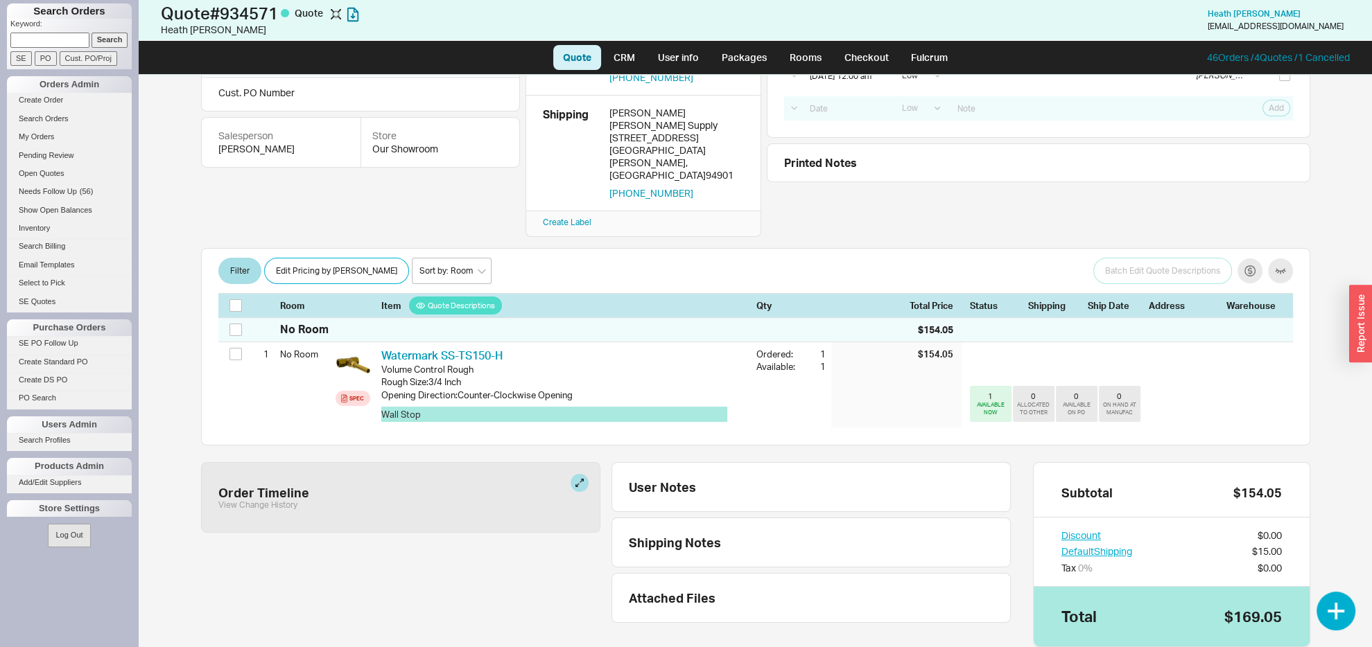
scroll to position [0, 0]
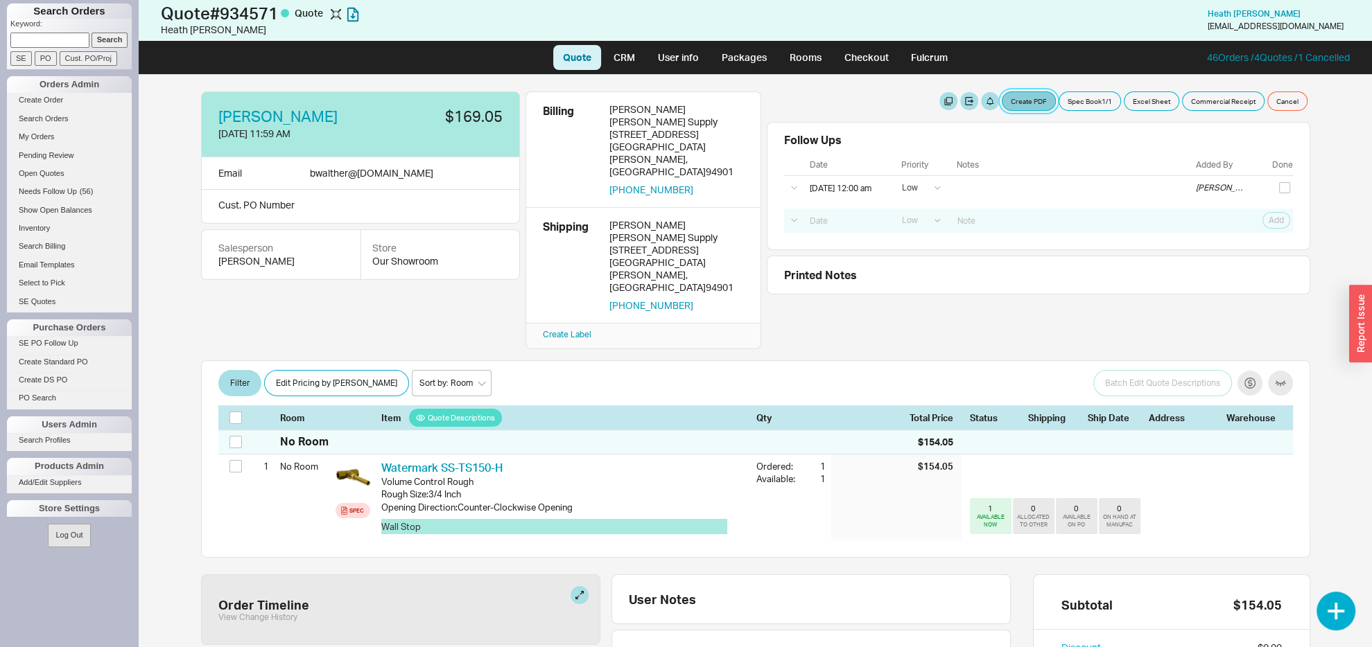
click at [1002, 100] on button "Create PDF" at bounding box center [1029, 101] width 54 height 19
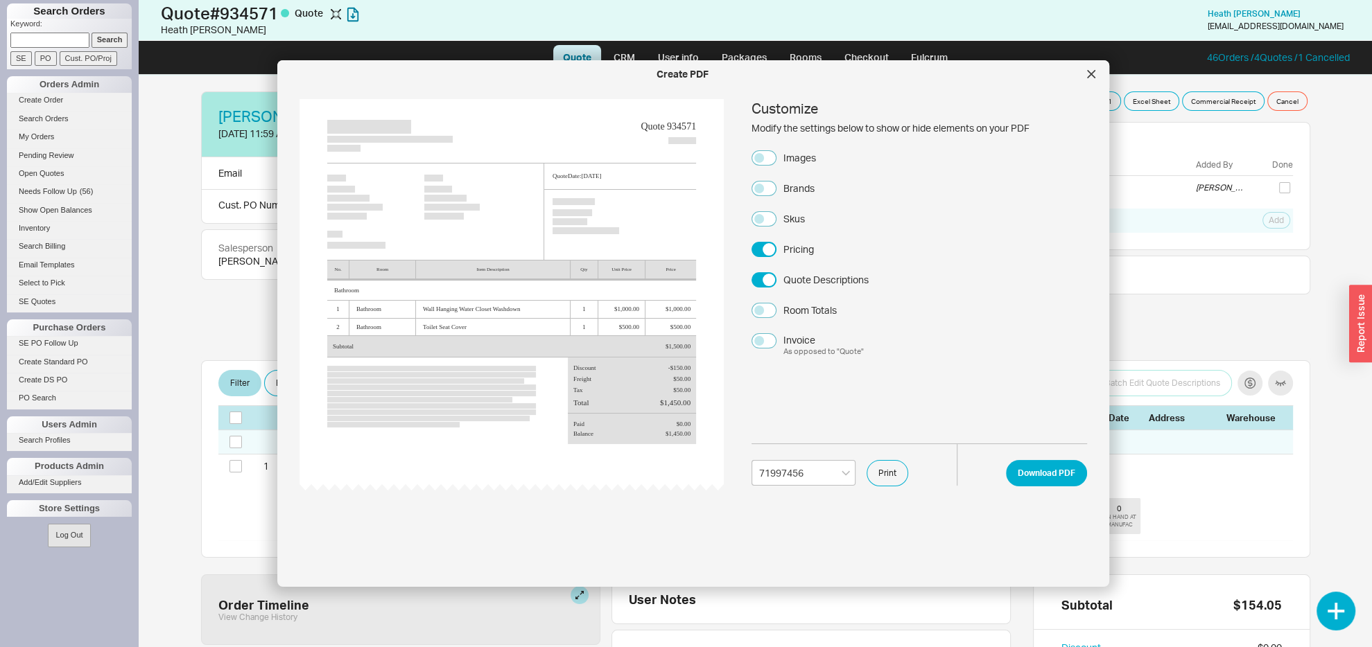
select select "71997456"
click at [768, 152] on button "Images" at bounding box center [763, 157] width 25 height 15
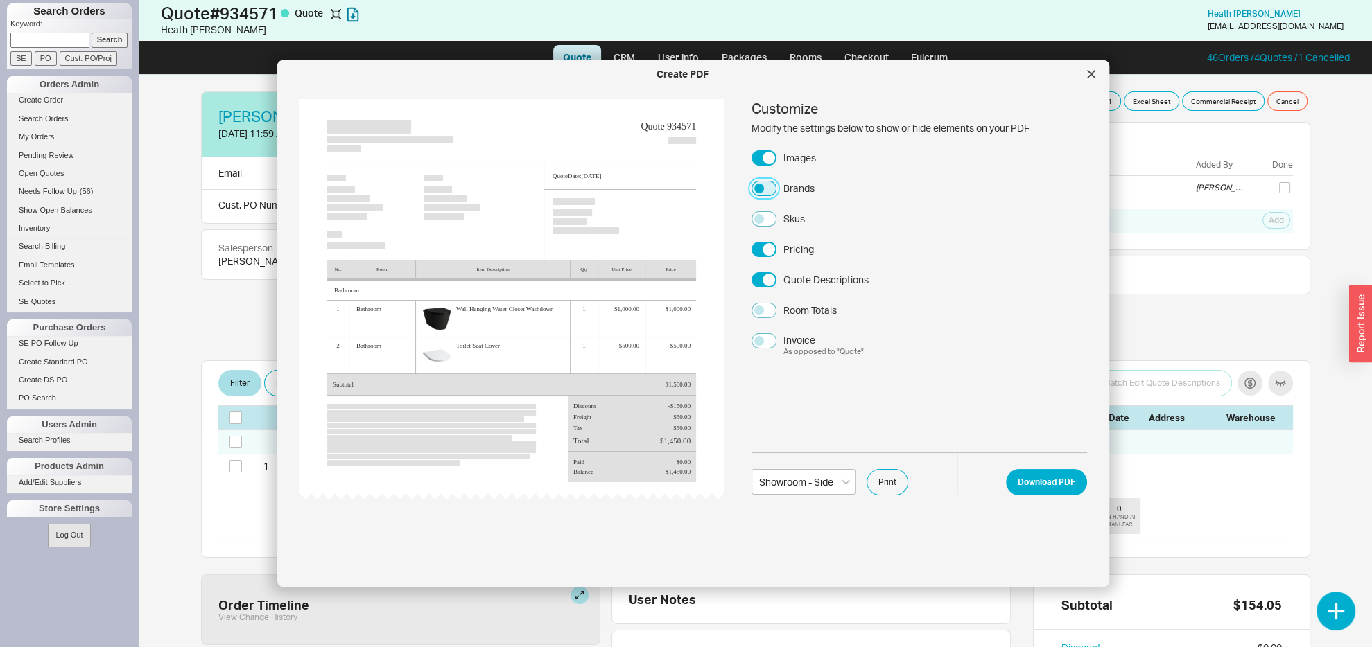
click at [763, 188] on button "Brands" at bounding box center [763, 188] width 25 height 15
click at [769, 184] on button "Brands" at bounding box center [763, 188] width 25 height 15
click at [765, 218] on button "Skus" at bounding box center [763, 218] width 25 height 15
click at [1029, 487] on button "Download PDF" at bounding box center [1046, 482] width 81 height 26
